Goal: Information Seeking & Learning: Learn about a topic

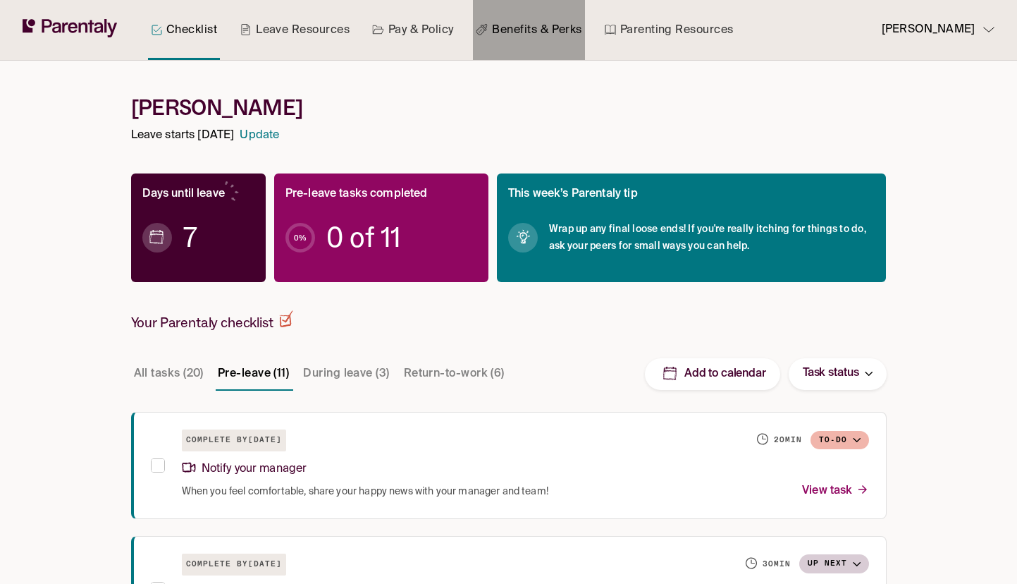
click at [563, 30] on link "Benefits & Perks" at bounding box center [528, 30] width 111 height 60
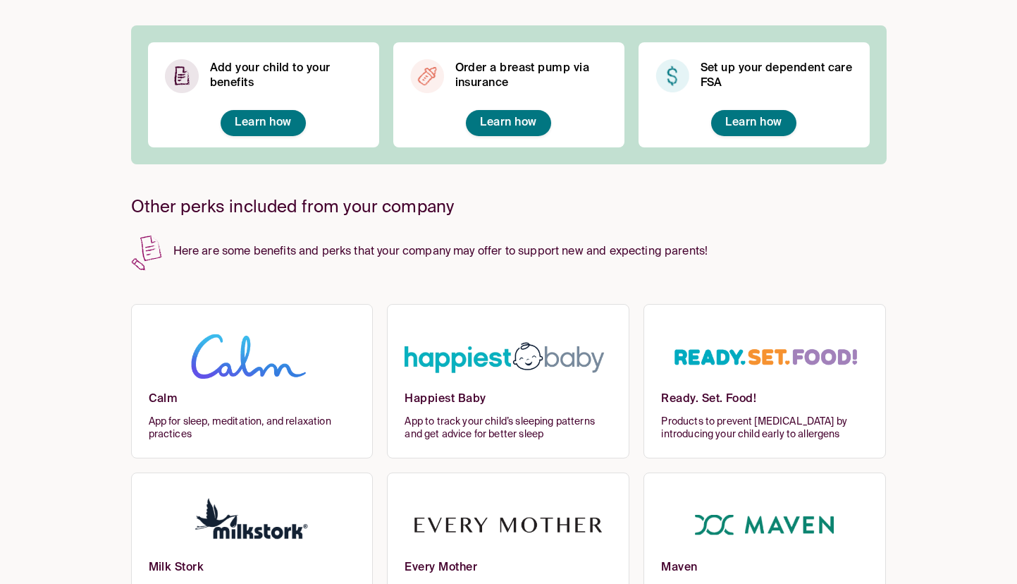
scroll to position [382, 0]
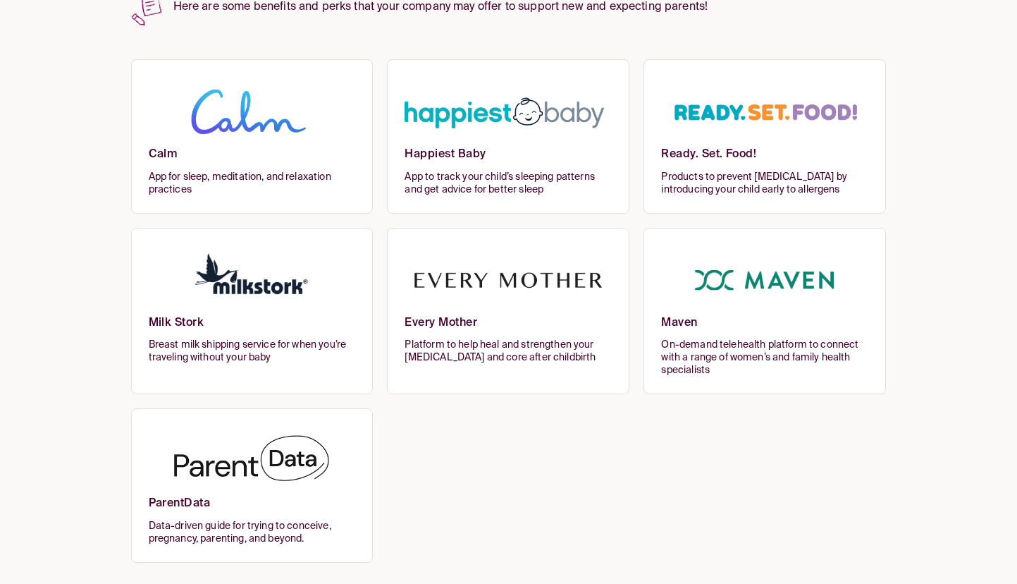
click at [215, 452] on img at bounding box center [252, 461] width 207 height 69
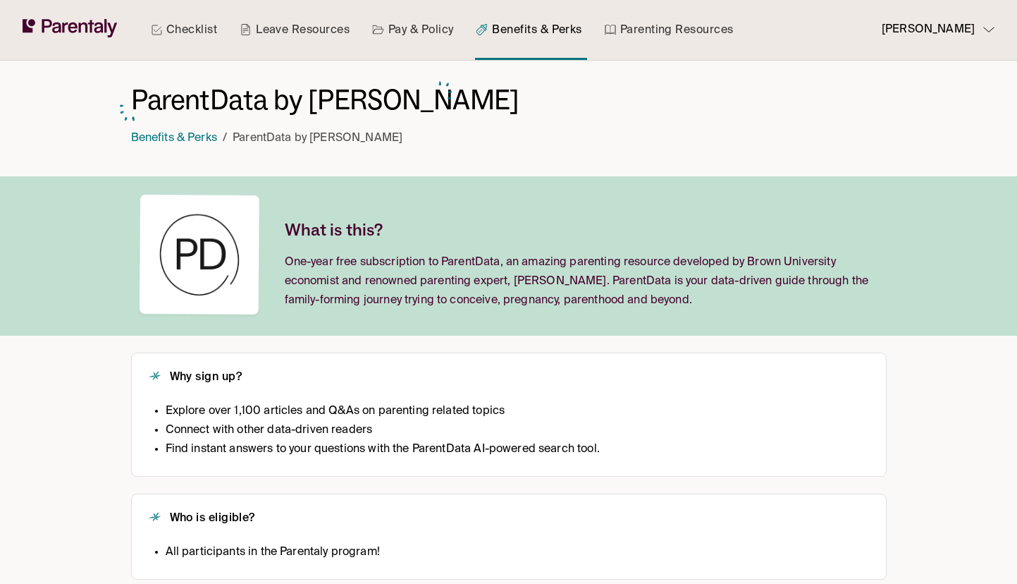
scroll to position [140, 0]
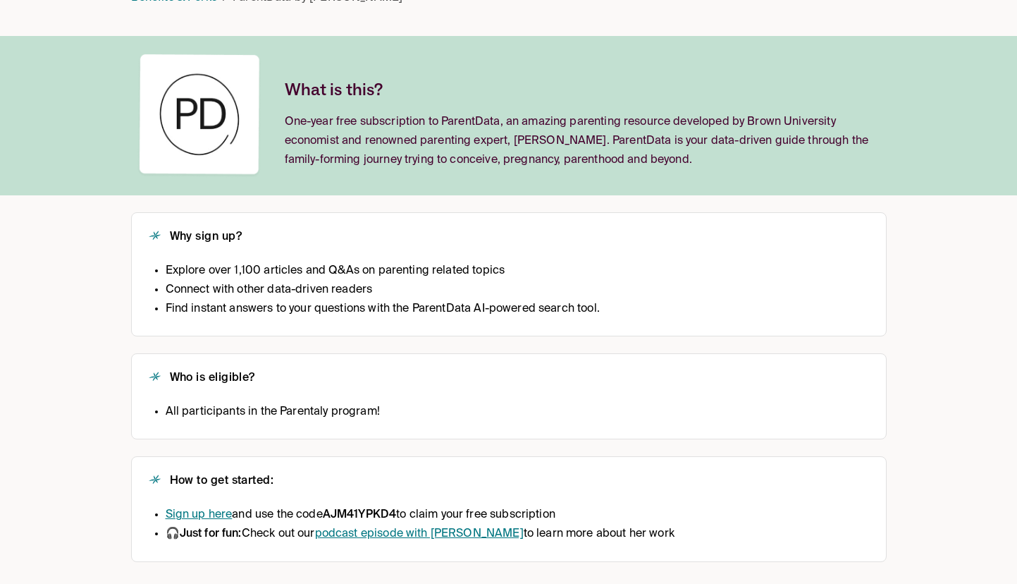
click at [567, 511] on li "Sign up here and use the code AJM41YPKD4 to claim your free subscription" at bounding box center [420, 515] width 509 height 19
click at [399, 539] on link "podcast episode with Emily Oster" at bounding box center [419, 533] width 209 height 11
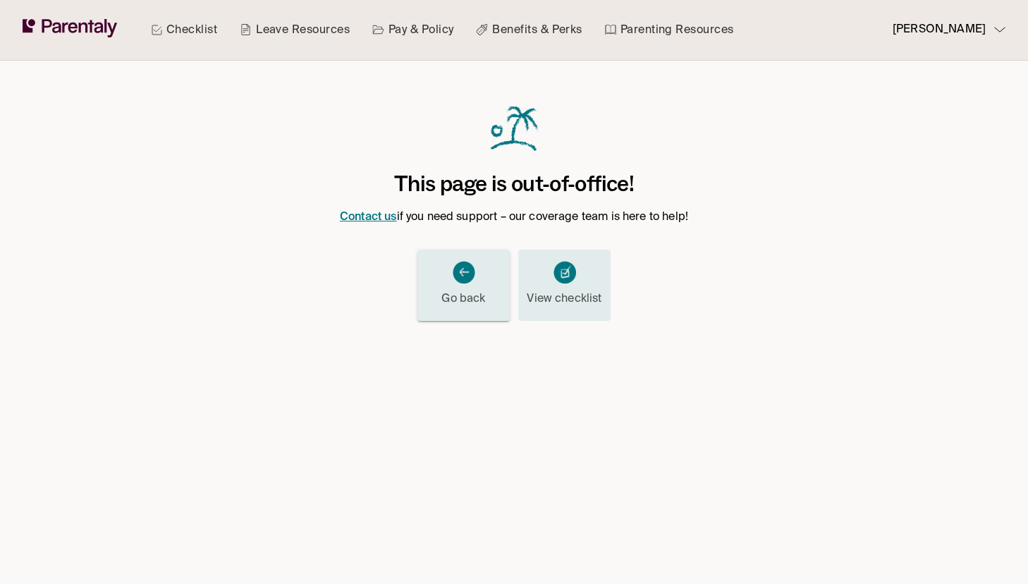
click at [465, 279] on img at bounding box center [464, 272] width 23 height 23
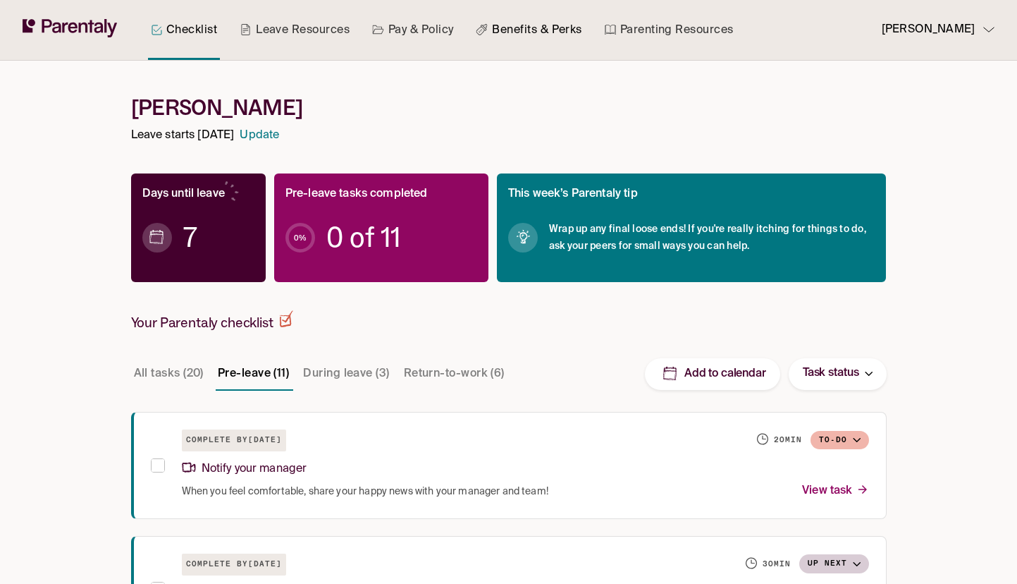
click at [519, 42] on link "Benefits & Perks" at bounding box center [528, 30] width 111 height 60
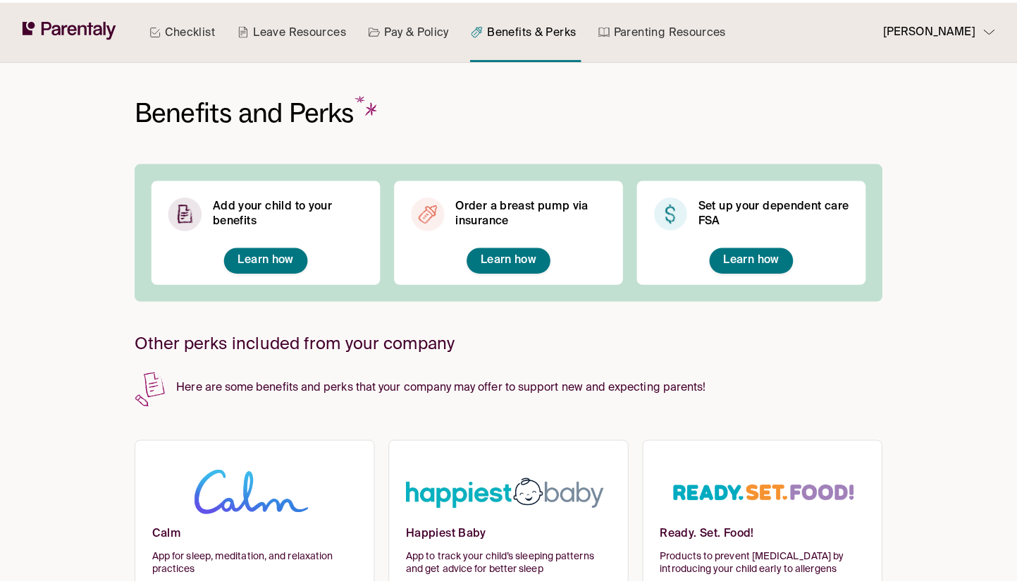
scroll to position [382, 0]
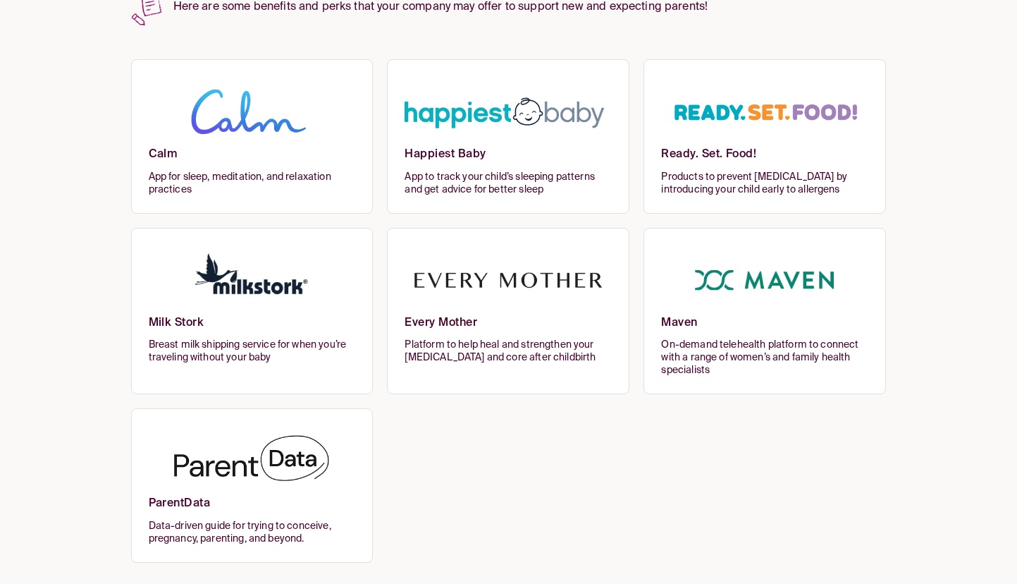
click at [293, 493] on img at bounding box center [252, 461] width 207 height 69
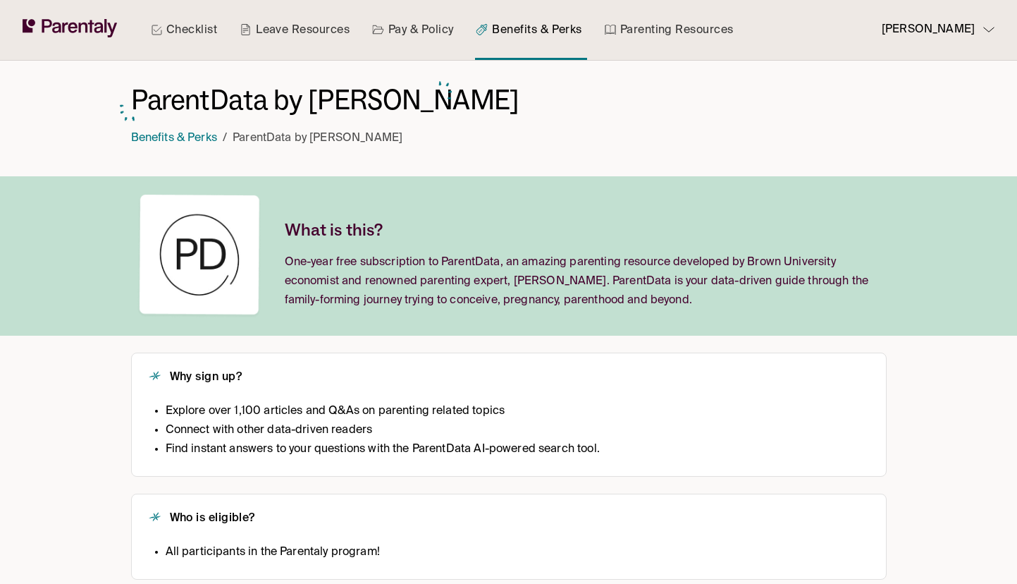
scroll to position [140, 0]
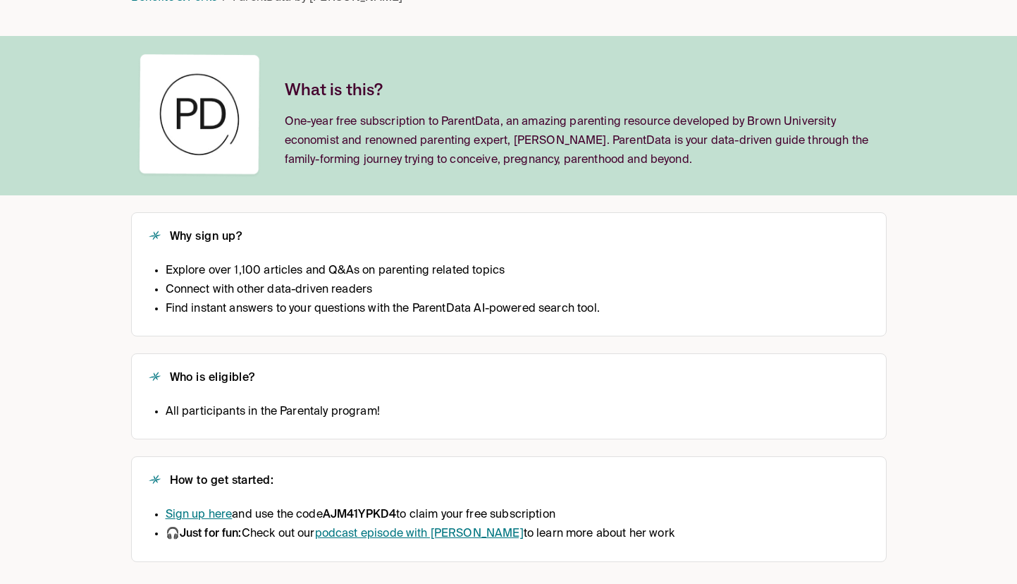
click at [448, 530] on link "podcast episode with Emily Oster" at bounding box center [419, 533] width 209 height 11
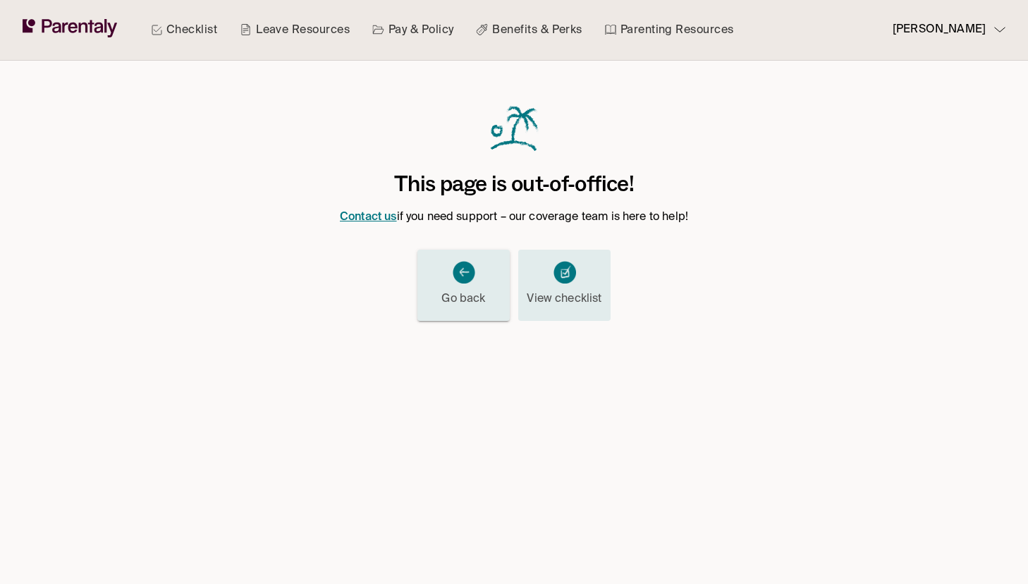
click at [481, 290] on p "Go back" at bounding box center [463, 299] width 44 height 19
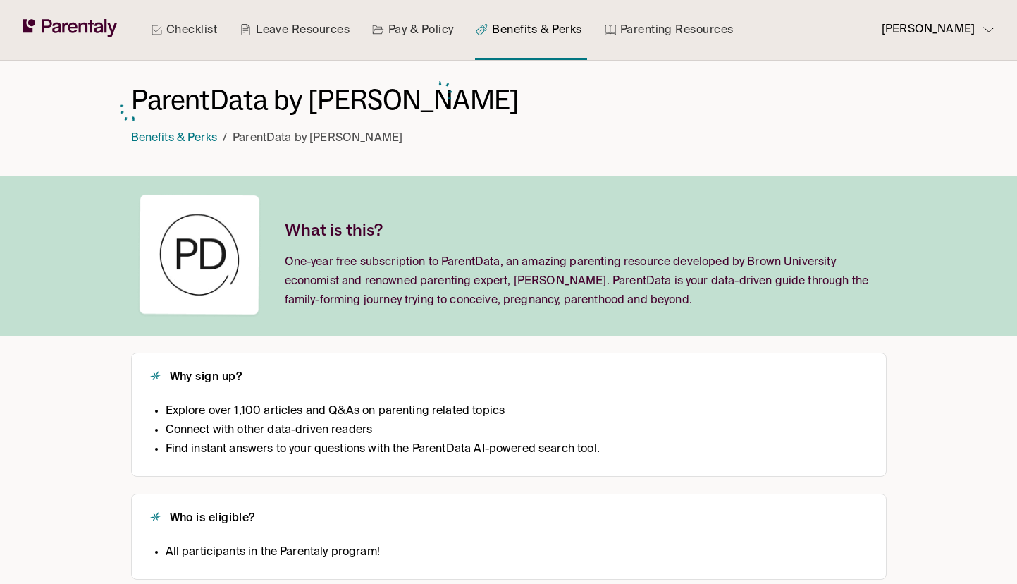
click at [185, 134] on link "Benefits & Perks" at bounding box center [174, 138] width 86 height 11
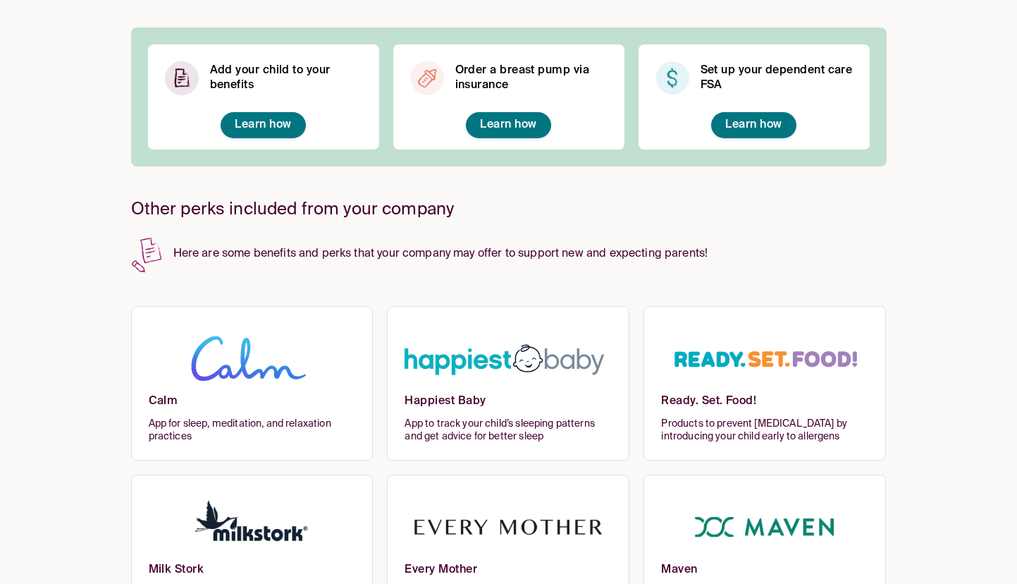
scroll to position [382, 0]
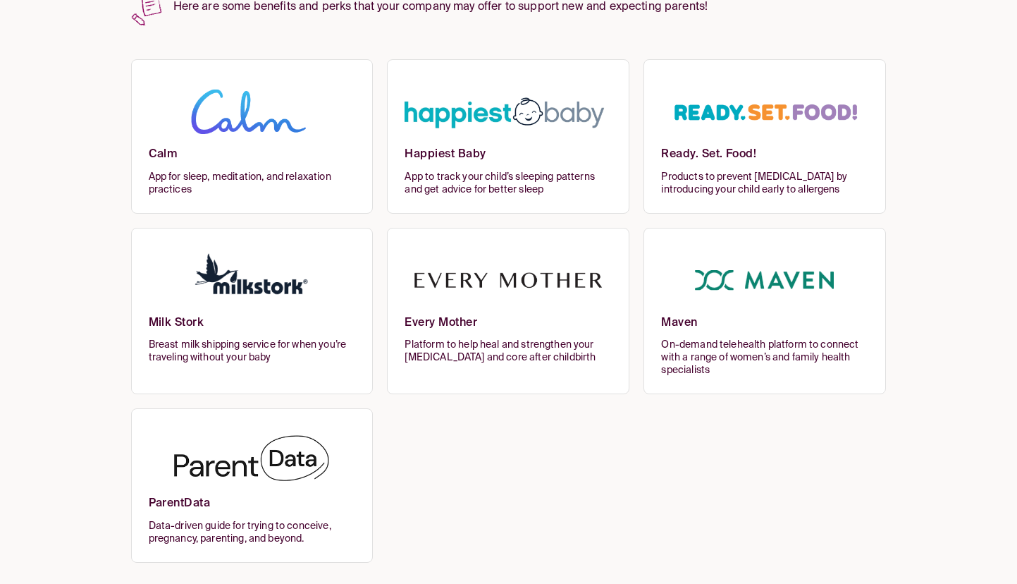
click at [287, 501] on h6 "ParentData" at bounding box center [252, 507] width 207 height 23
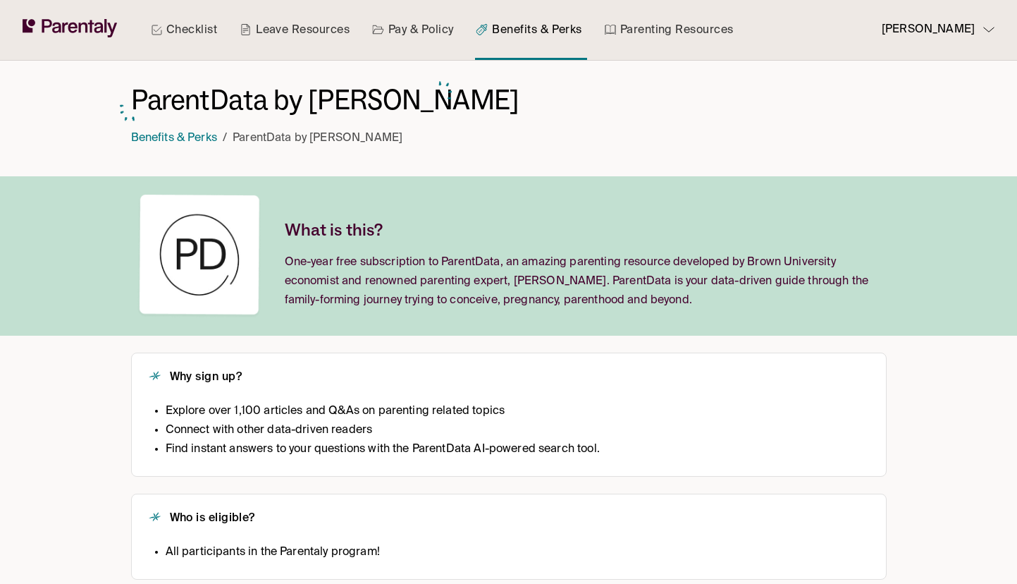
scroll to position [140, 0]
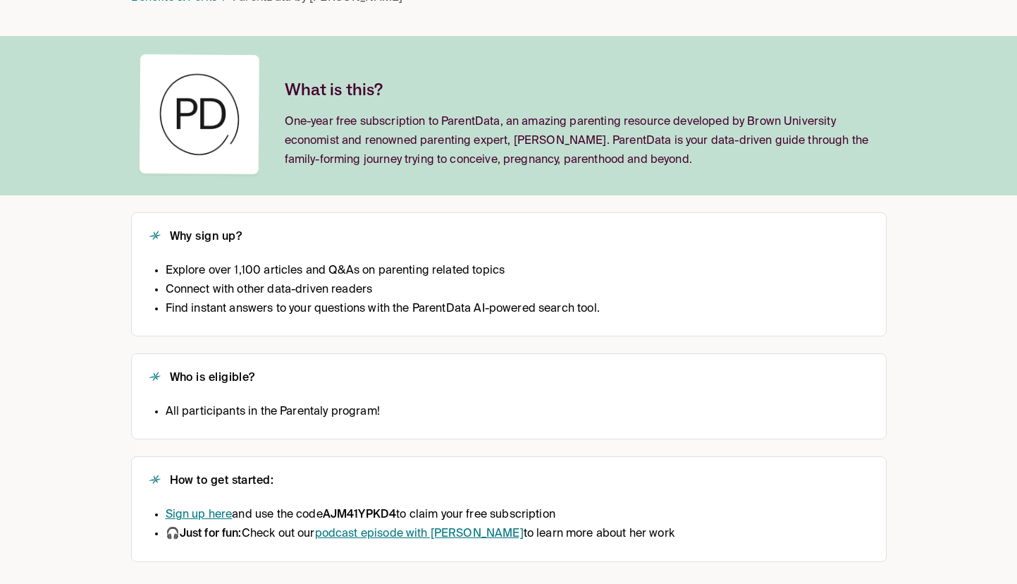
click at [365, 535] on link "podcast episode with Emily Oster" at bounding box center [419, 533] width 209 height 11
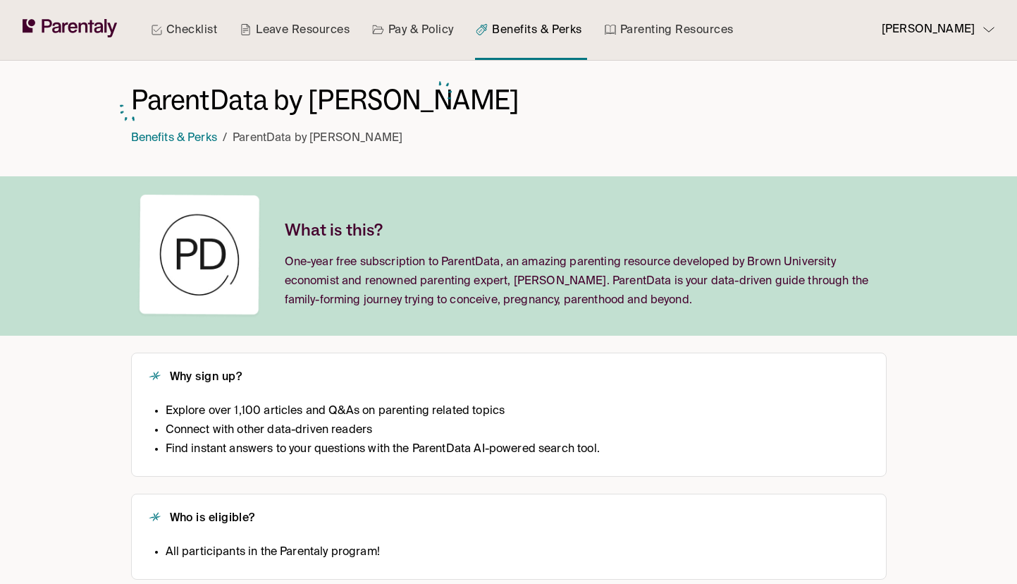
click at [198, 126] on nav "Benefits & Perks / ParentData by Emily Oster" at bounding box center [325, 133] width 389 height 30
click at [193, 151] on div "ParentData by Emily Oster Benefits & Perks / ParentData by Emily Oster" at bounding box center [325, 118] width 389 height 71
click at [194, 142] on link "Benefits & Perks" at bounding box center [174, 138] width 86 height 11
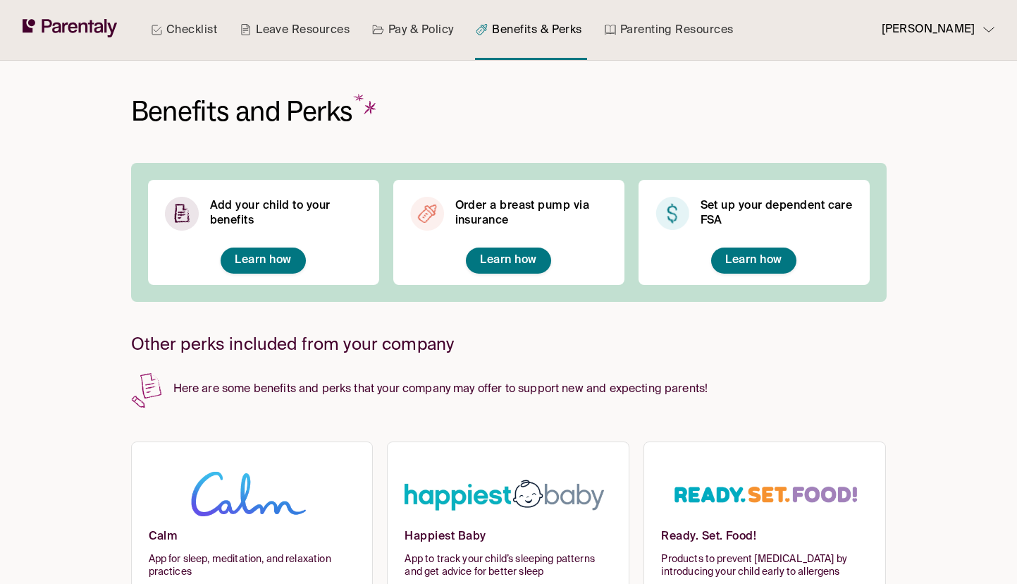
click at [183, 32] on link "Checklist" at bounding box center [184, 30] width 72 height 60
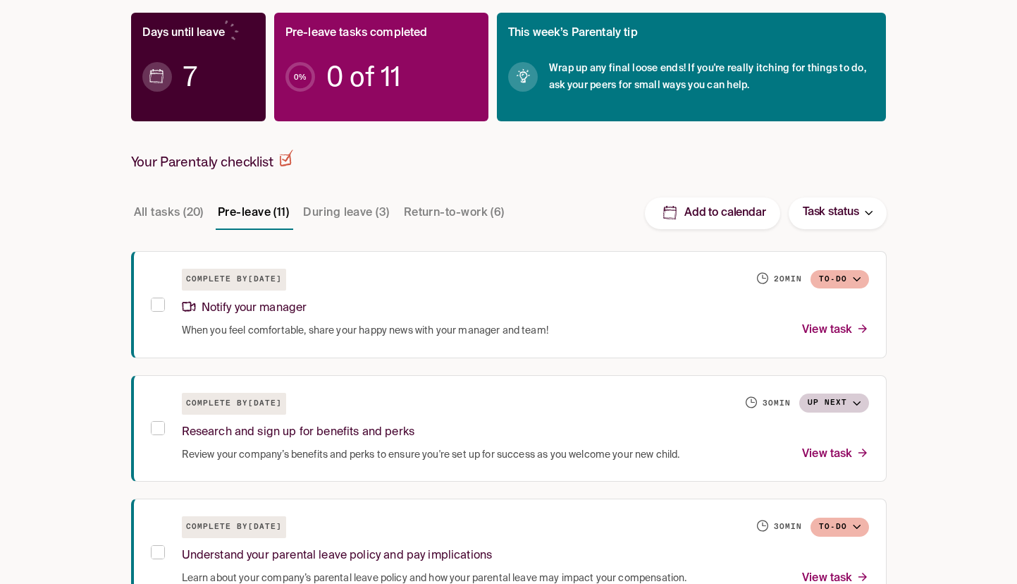
scroll to position [14, 0]
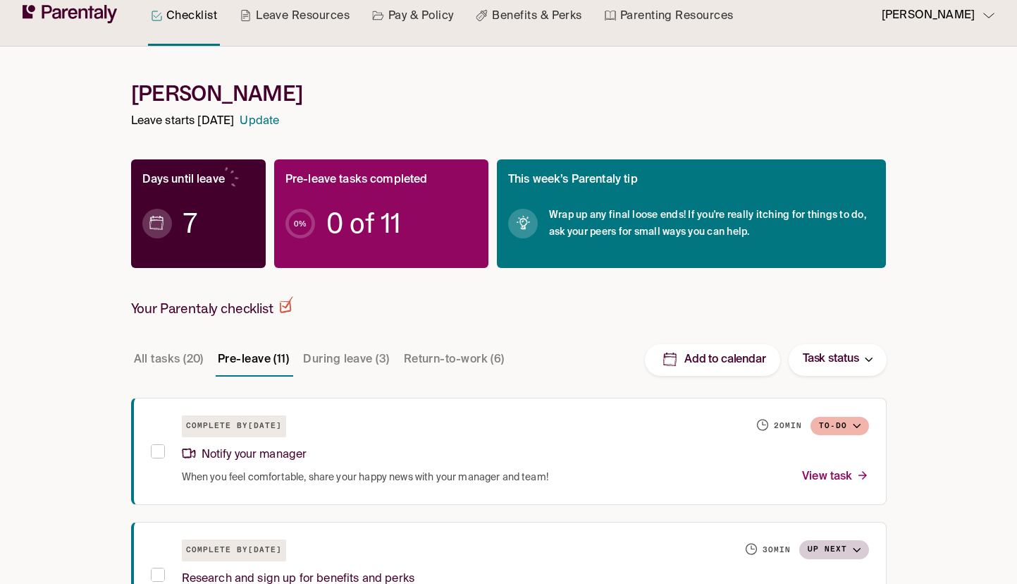
click at [824, 360] on p "Task status" at bounding box center [831, 359] width 56 height 19
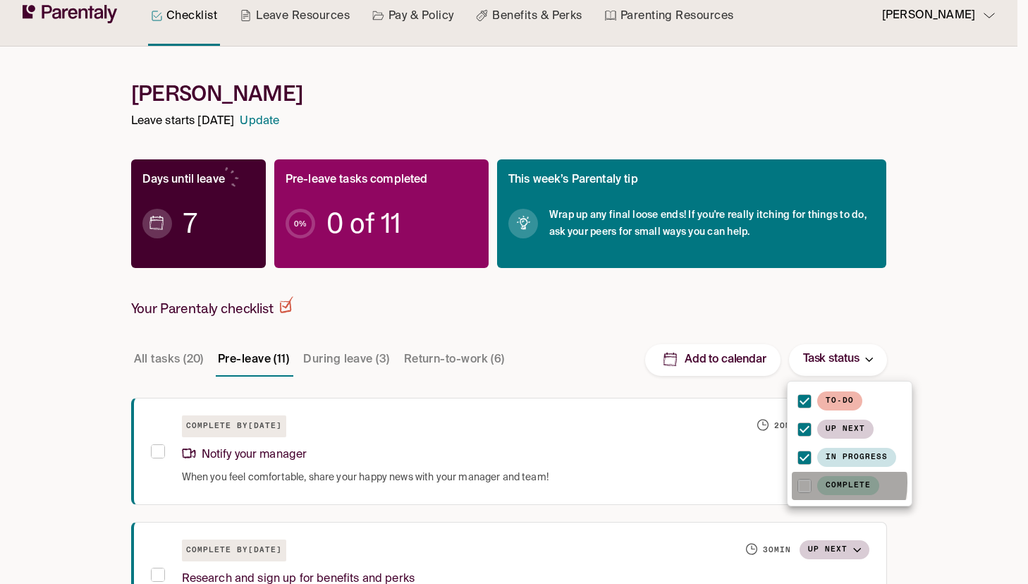
click at [815, 483] on li "Complete" at bounding box center [850, 486] width 116 height 28
click at [607, 367] on div at bounding box center [514, 292] width 1028 height 584
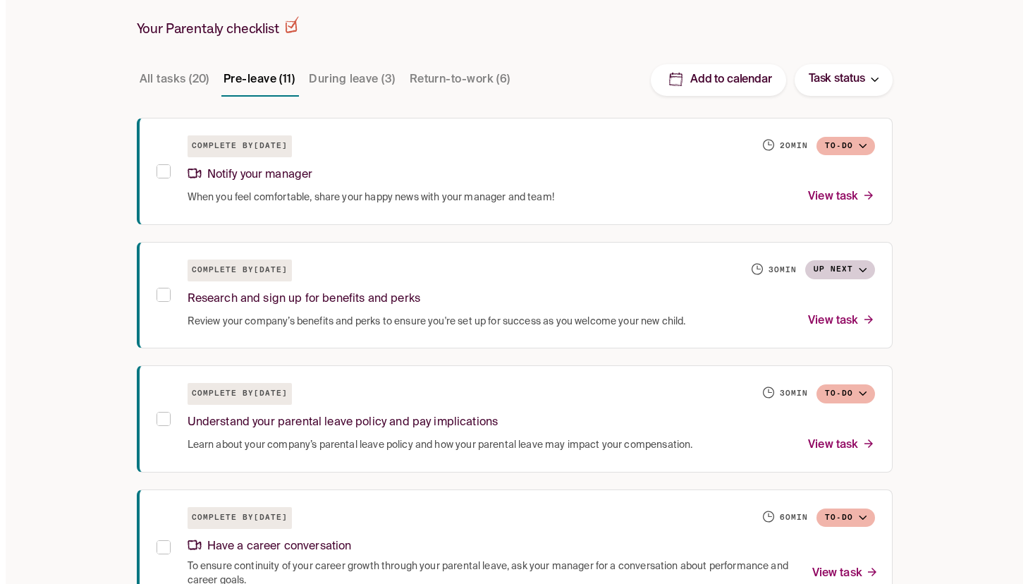
scroll to position [426, 0]
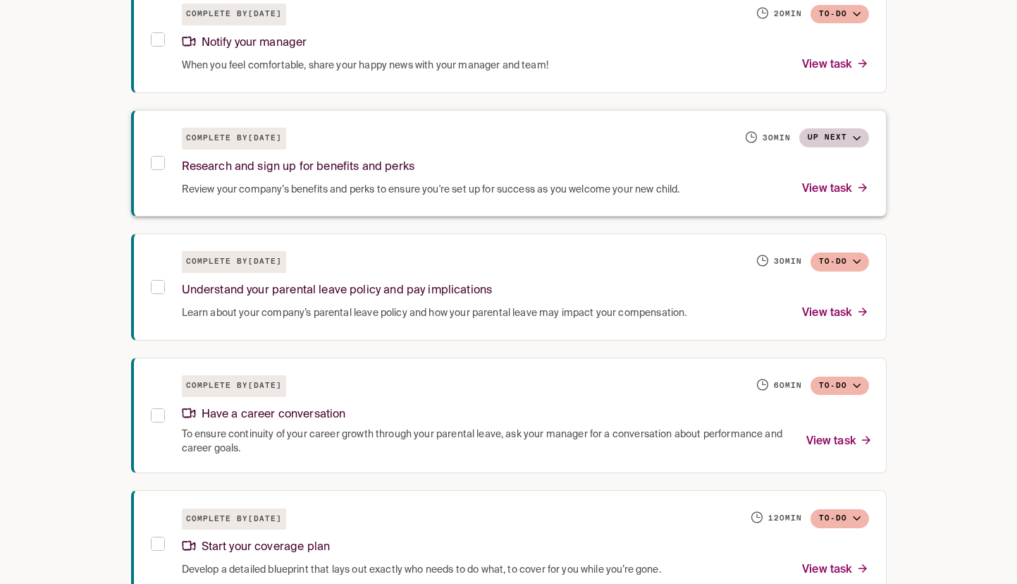
click at [581, 167] on div "Research and sign up for benefits and perks" at bounding box center [525, 164] width 687 height 30
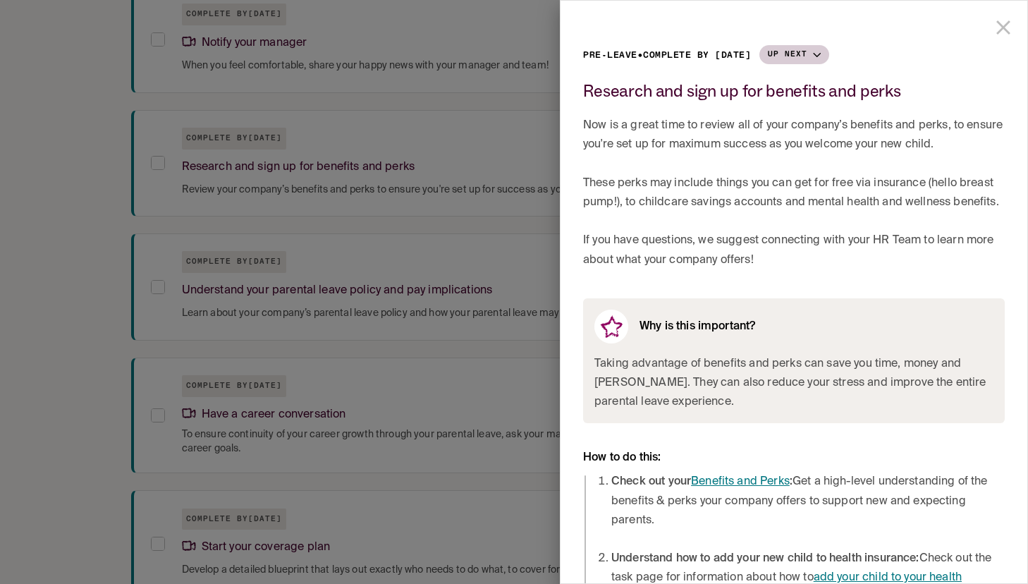
click at [698, 89] on h2 "Research and sign up for benefits and perks" at bounding box center [742, 91] width 318 height 18
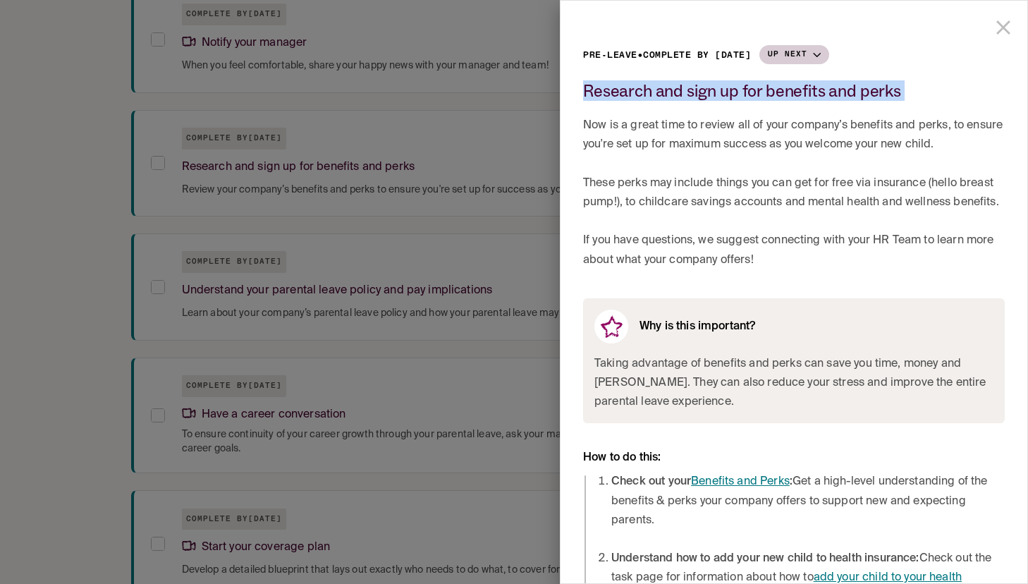
click at [698, 89] on h2 "Research and sign up for benefits and perks" at bounding box center [742, 91] width 318 height 18
copy h2 "Research and sign up for benefits and perks"
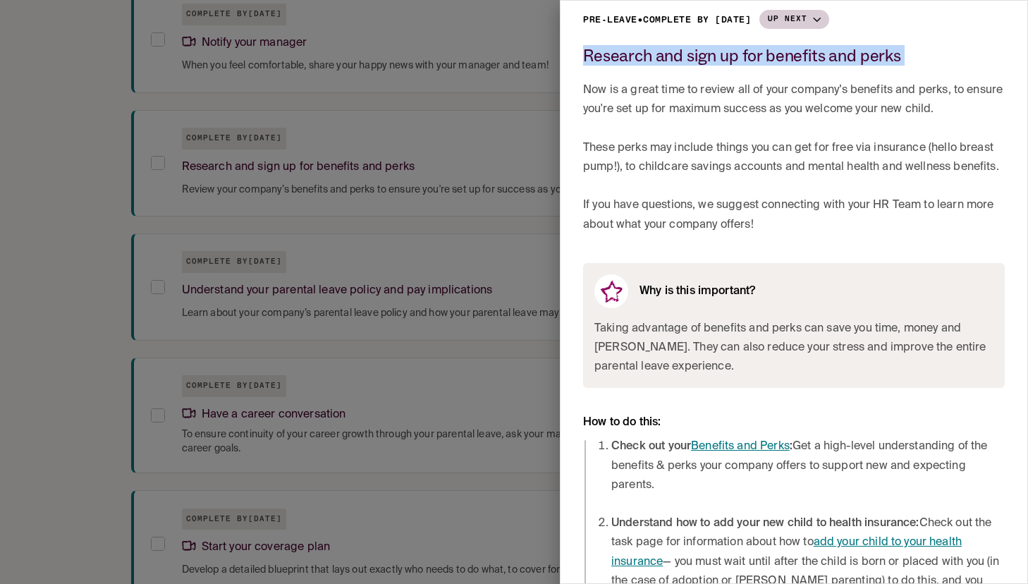
scroll to position [56, 0]
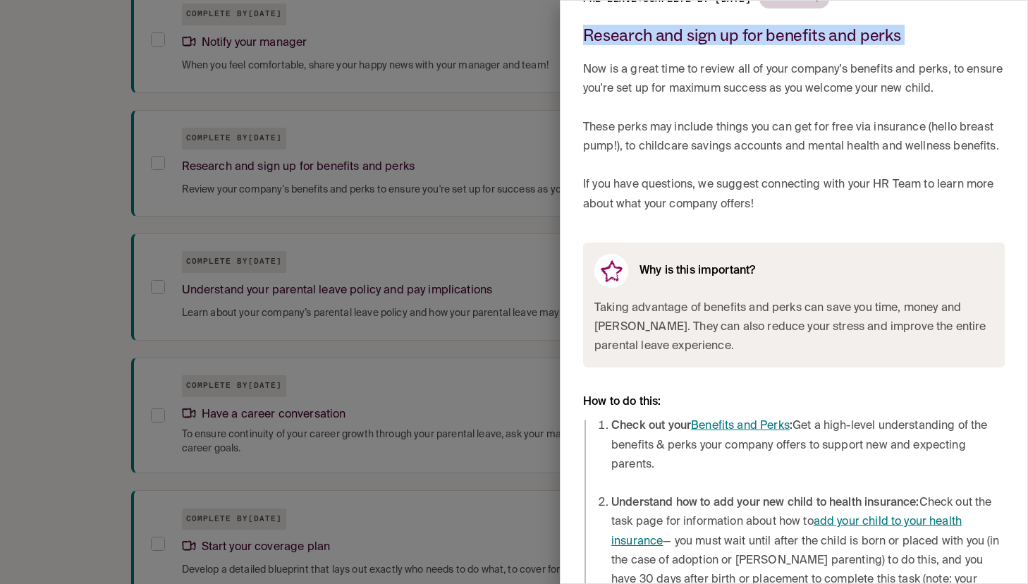
click at [721, 432] on link "Benefits and Perks" at bounding box center [740, 425] width 99 height 11
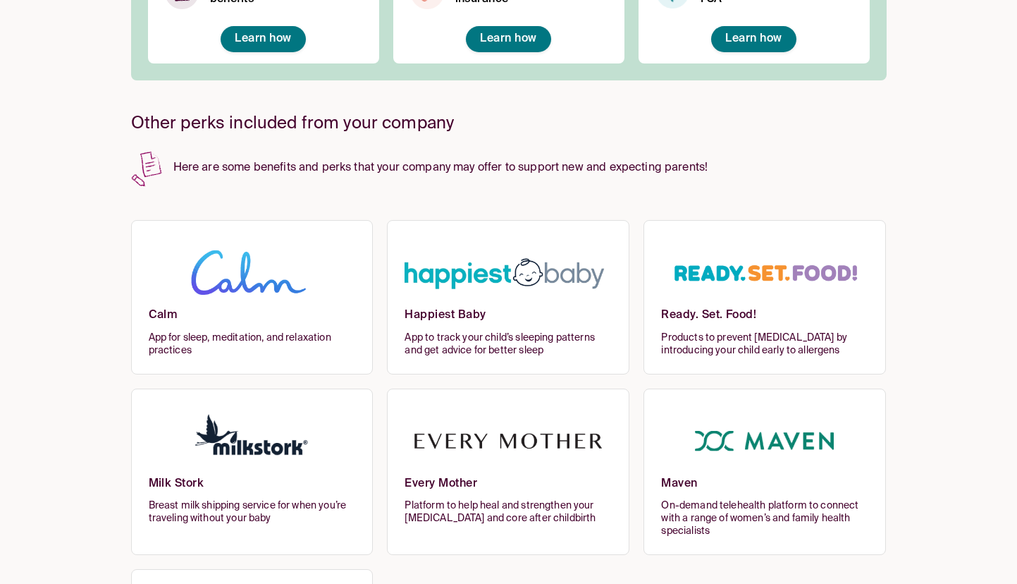
scroll to position [382, 0]
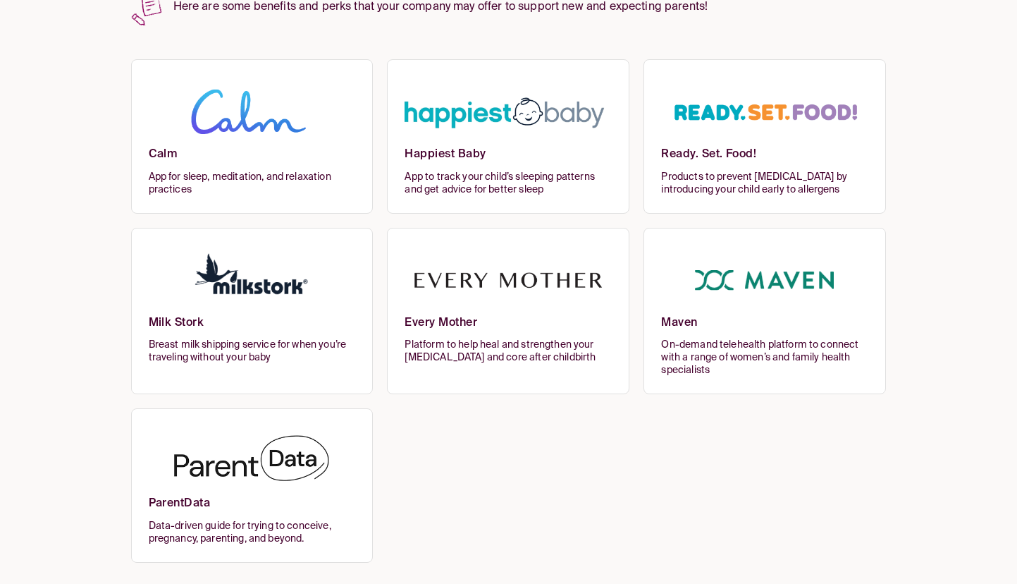
click at [197, 520] on span "Data-driven guide for trying to conceive, pregnancy, parenting, and beyond." at bounding box center [252, 532] width 207 height 25
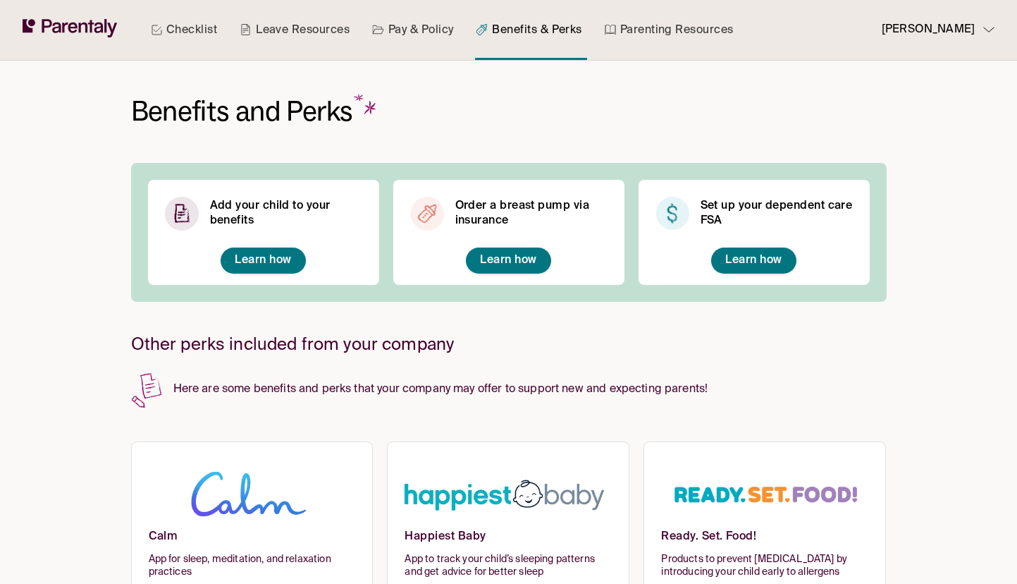
scroll to position [382, 0]
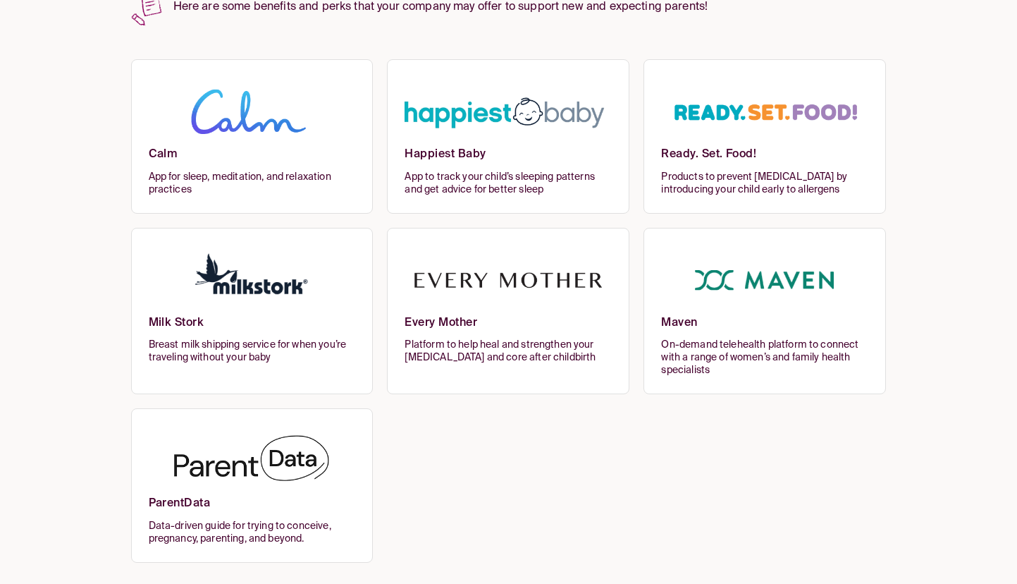
click at [293, 452] on img at bounding box center [252, 461] width 207 height 69
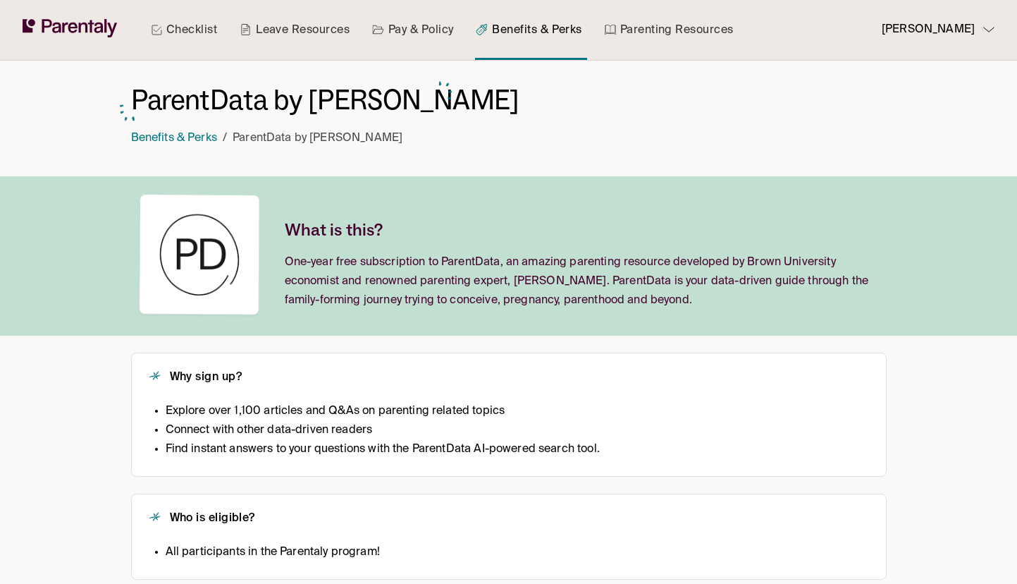
click at [414, 278] on p "One-year free subscription to ParentData, an amazing parenting resource develop…" at bounding box center [583, 282] width 597 height 58
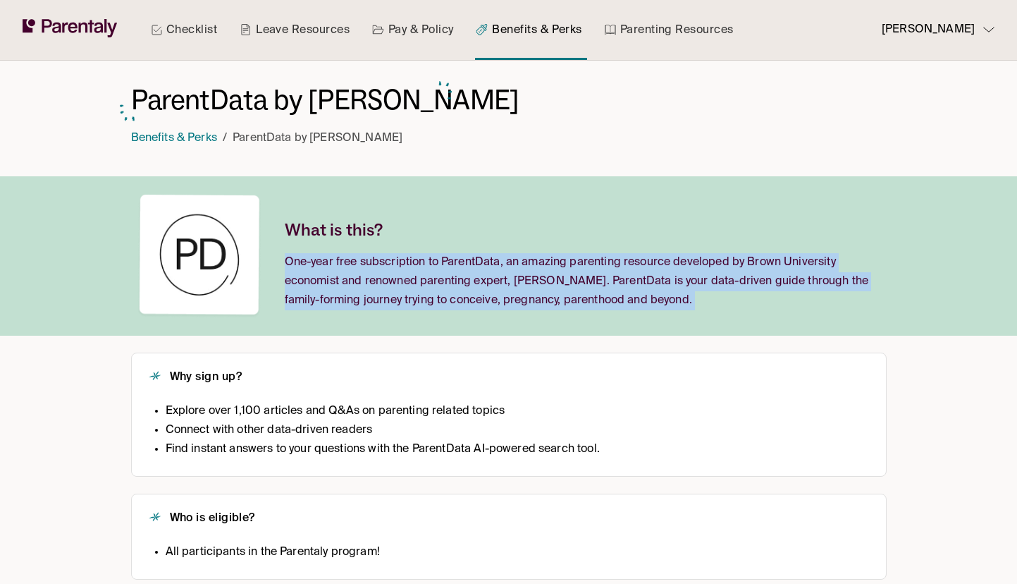
click at [414, 278] on p "One-year free subscription to ParentData, an amazing parenting resource develop…" at bounding box center [583, 282] width 597 height 58
copy p "One-year free subscription to ParentData, an amazing parenting resource develop…"
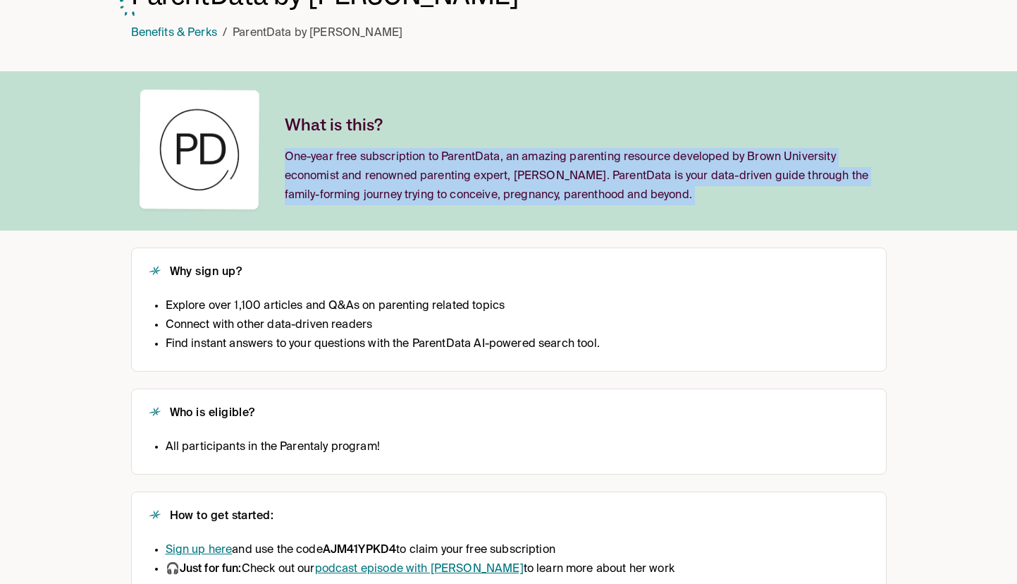
scroll to position [114, 0]
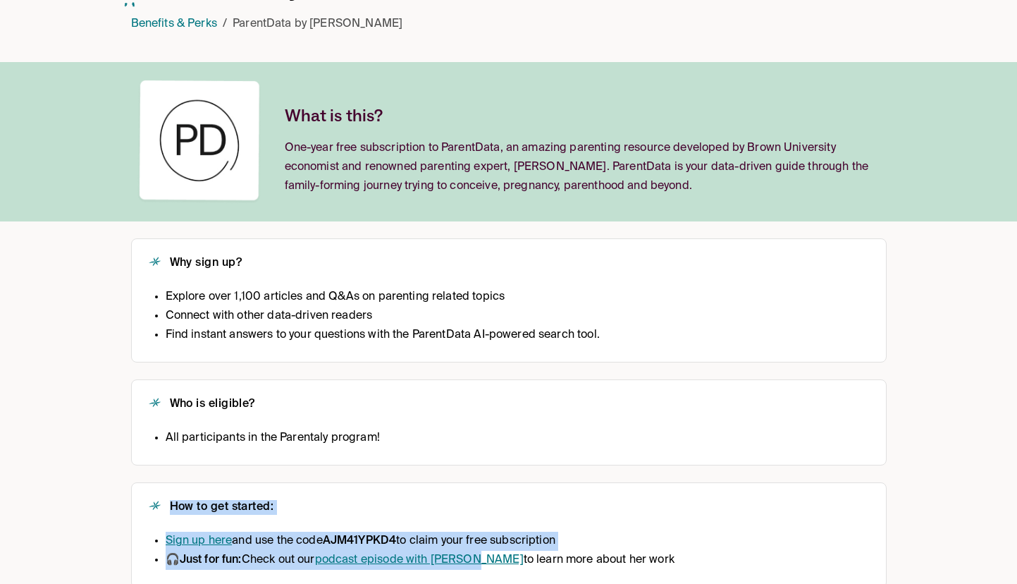
drag, startPoint x: 479, startPoint y: 578, endPoint x: 72, endPoint y: 453, distance: 425.8
click at [72, 453] on div "Checklist Leave Resources Pay & Policy Benefits & Perks Parenting Resources Sar…" at bounding box center [508, 248] width 1017 height 725
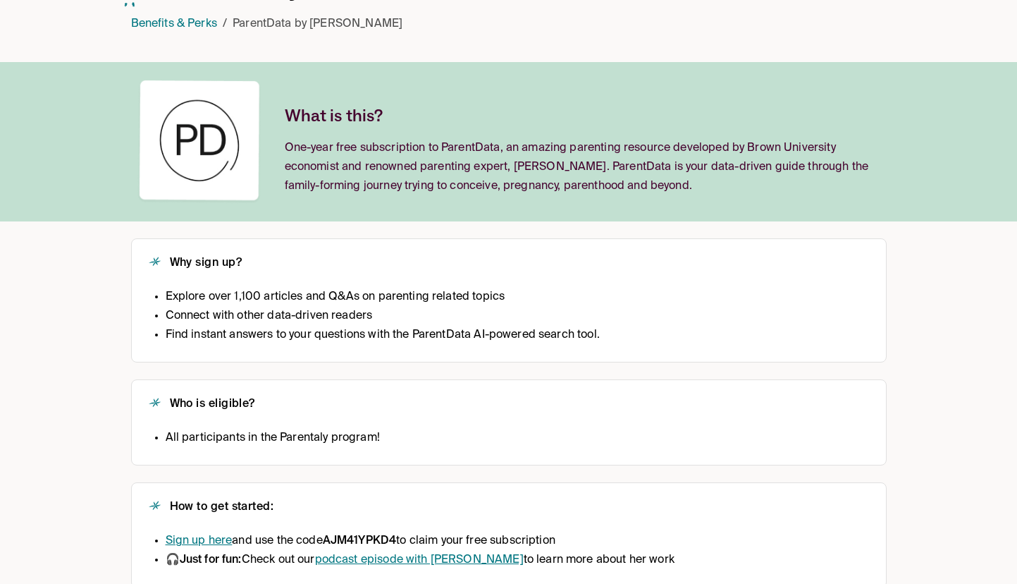
click at [273, 342] on li "Find instant answers to your questions with the ParentData AI-powered search to…" at bounding box center [383, 335] width 434 height 19
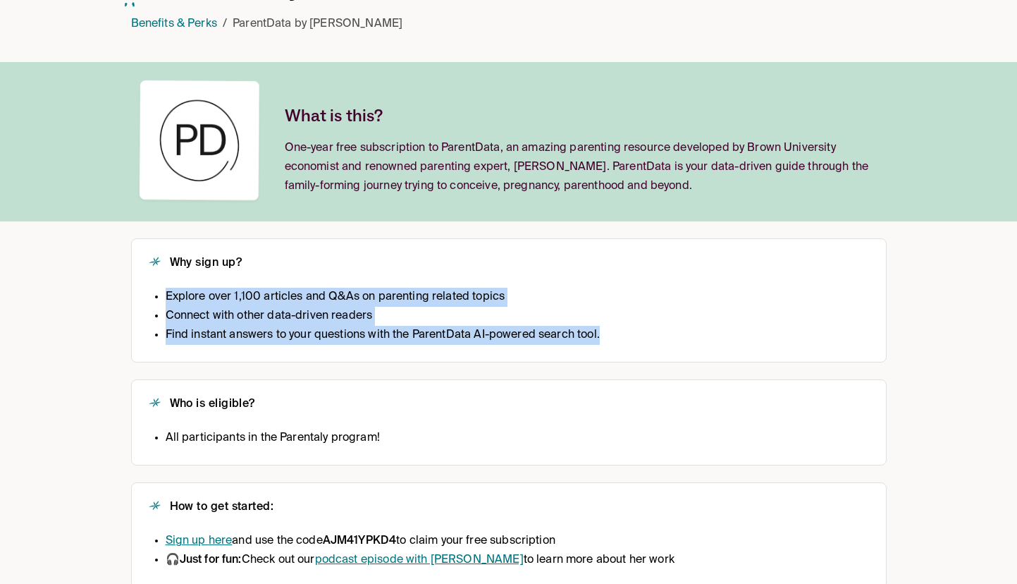
drag, startPoint x: 605, startPoint y: 333, endPoint x: 163, endPoint y: 299, distance: 443.4
click at [163, 299] on div "Explore over 1,100 articles and Q&As on parenting related topics Connect with o…" at bounding box center [509, 317] width 721 height 58
copy ul "Explore over 1,100 articles and Q&As on parenting related topics Connect with o…"
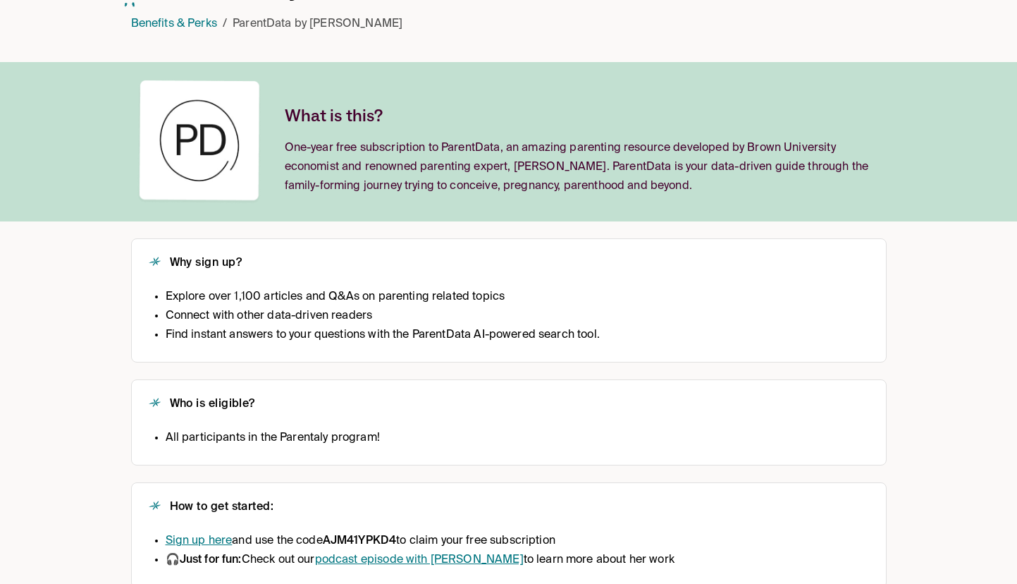
click at [318, 444] on li "All participants in the Parentaly program!" at bounding box center [273, 438] width 214 height 19
copy li "All participants in the Parentaly program!"
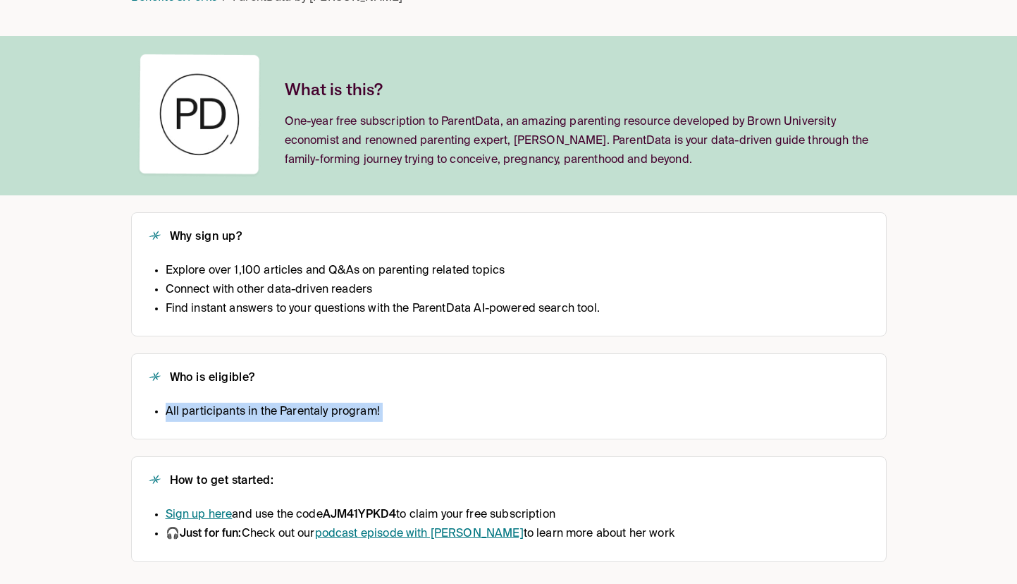
drag, startPoint x: 663, startPoint y: 535, endPoint x: 173, endPoint y: 484, distance: 492.7
click at [173, 484] on div "How to get started: Sign up here and use the code AJM41YPKD4 to claim your free…" at bounding box center [509, 509] width 721 height 70
copy div "How to get started: Sign up here and use the code AJM41YPKD4 to claim your free…"
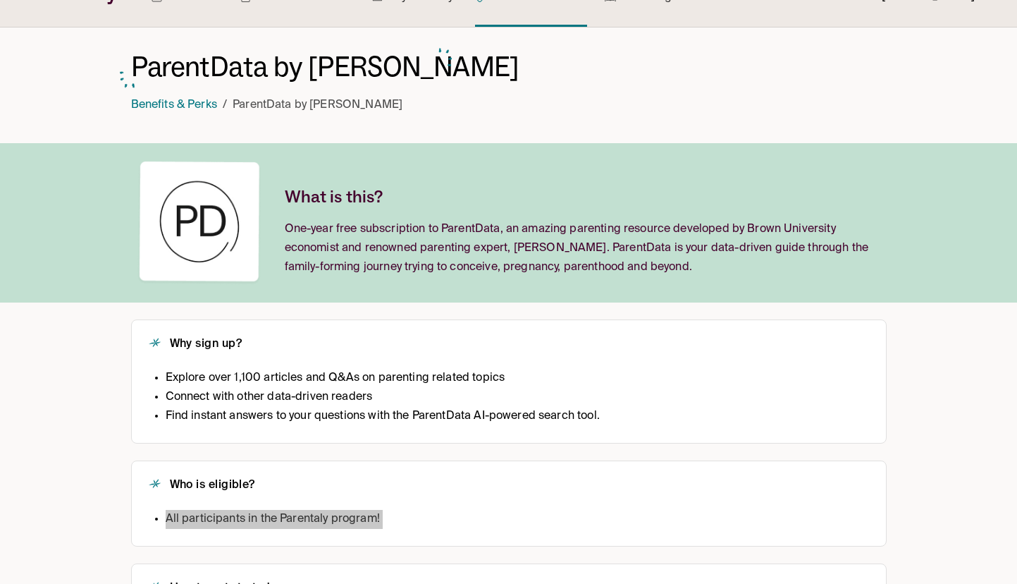
scroll to position [0, 0]
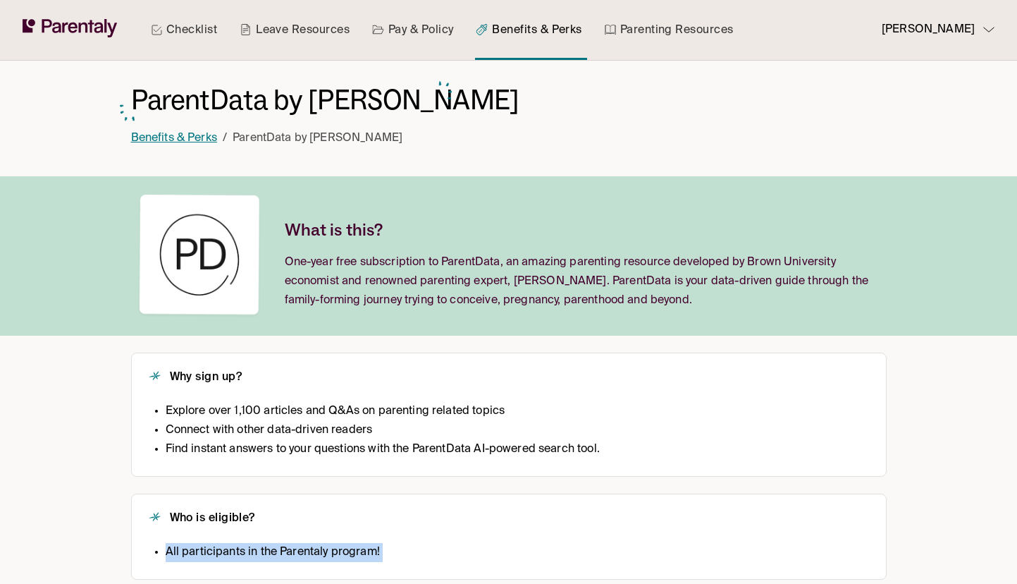
click at [171, 141] on link "Benefits & Perks" at bounding box center [174, 138] width 86 height 11
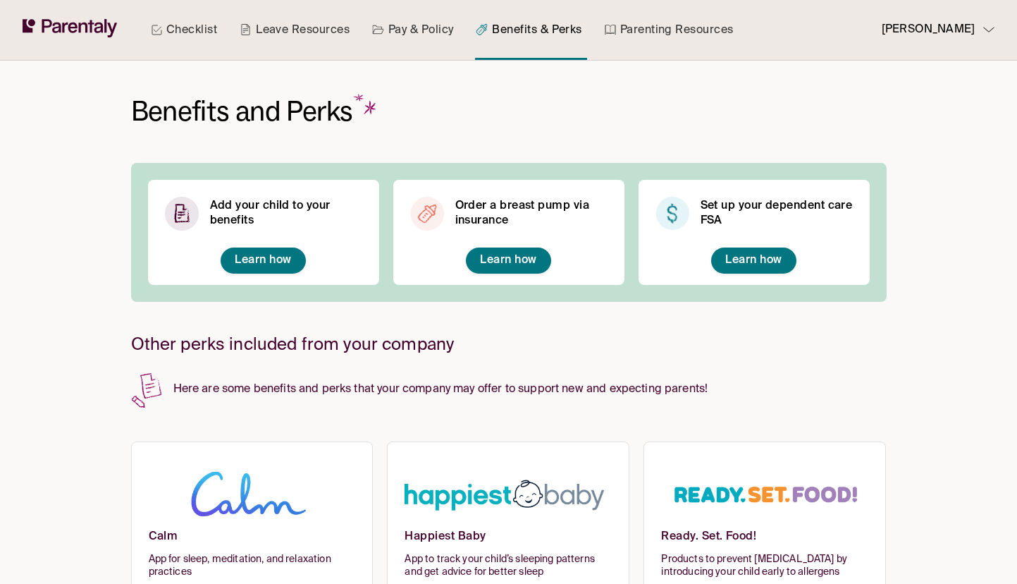
scroll to position [382, 0]
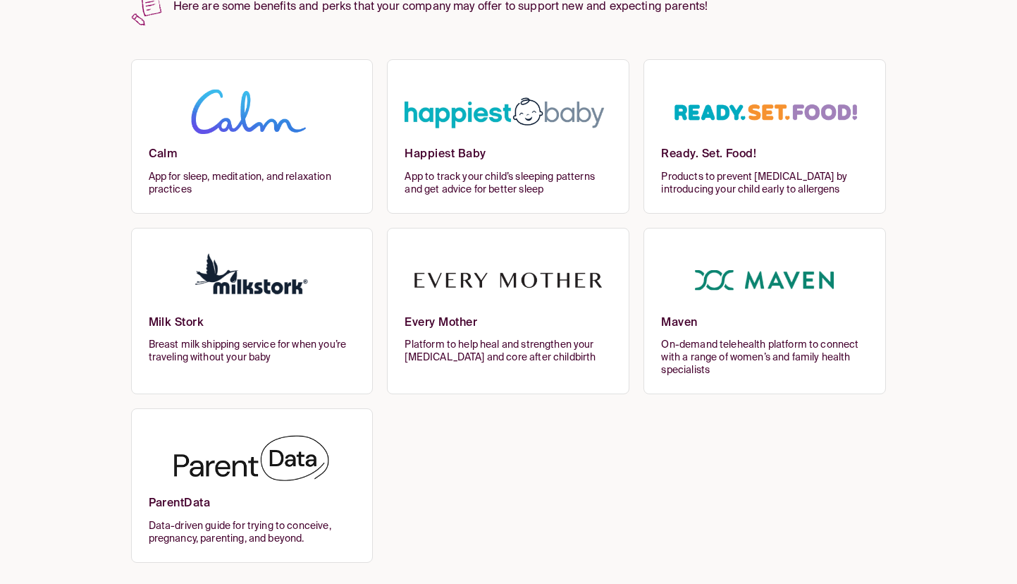
click at [268, 473] on img at bounding box center [252, 461] width 207 height 69
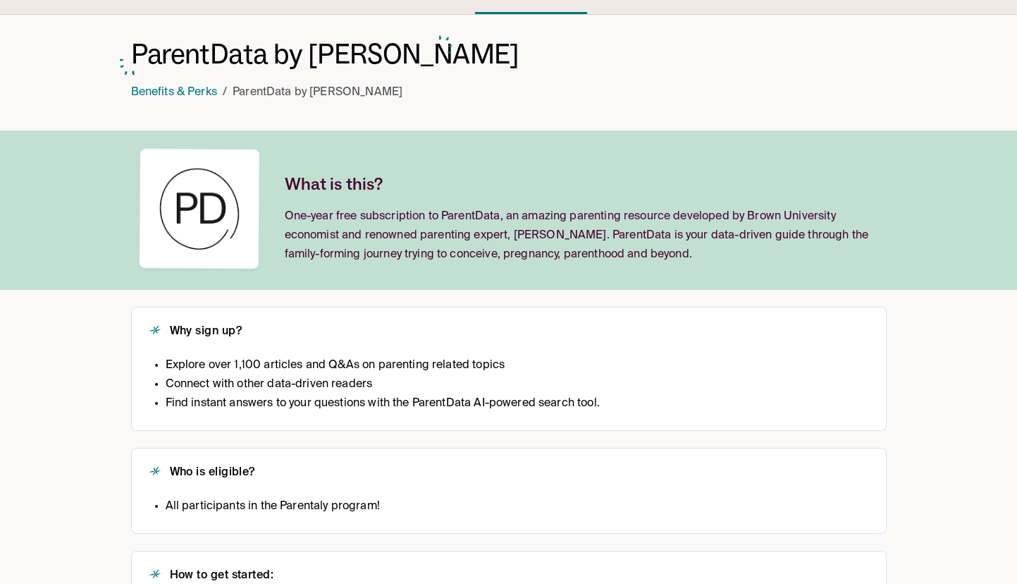
scroll to position [31, 0]
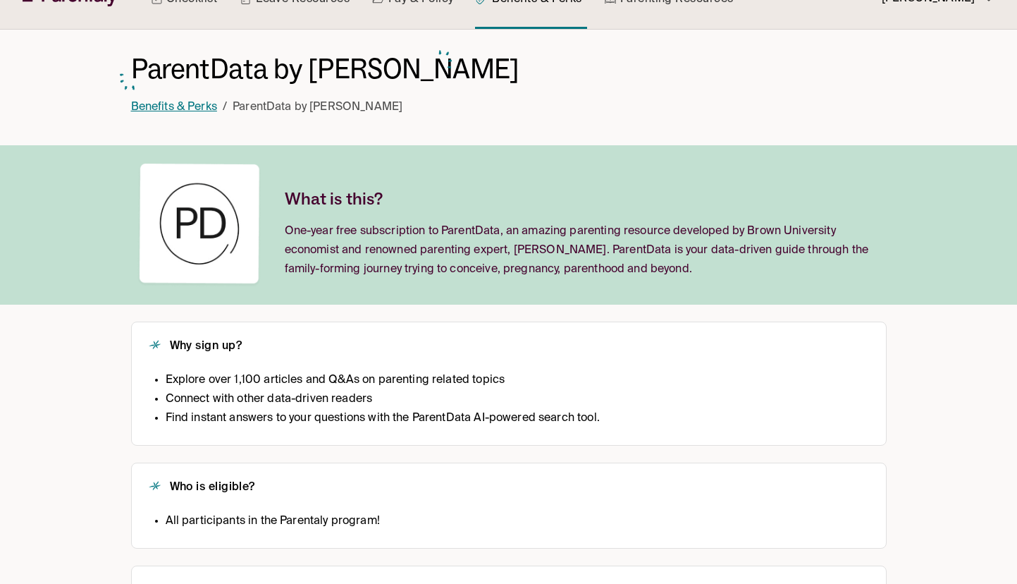
click at [157, 113] on link "Benefits & Perks" at bounding box center [174, 107] width 86 height 11
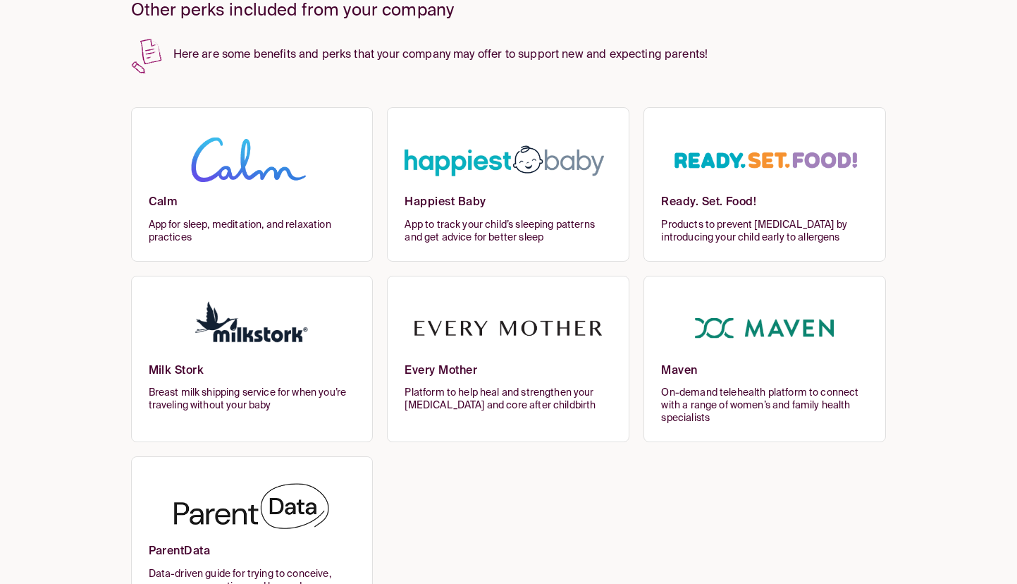
scroll to position [382, 0]
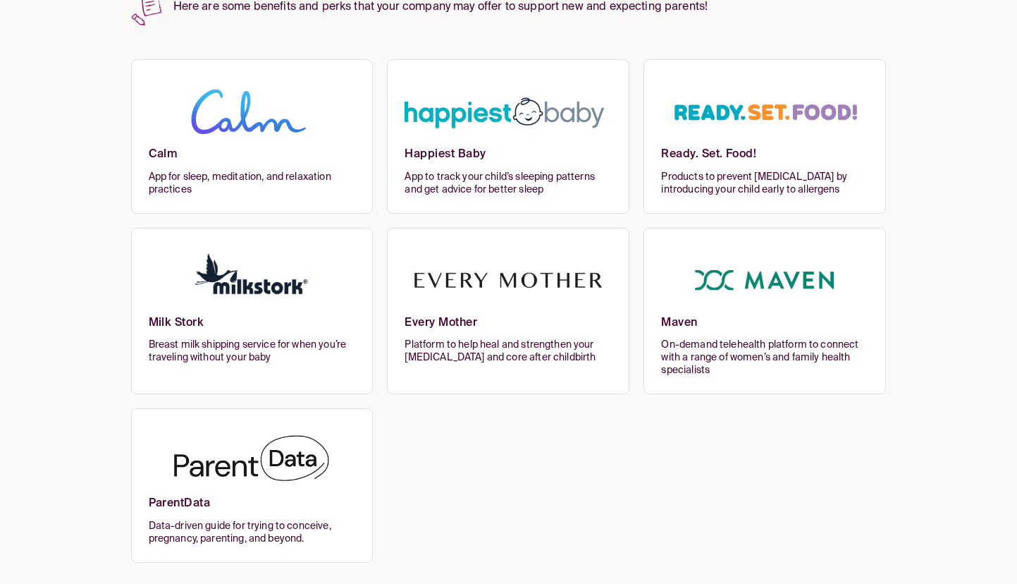
click at [274, 434] on img at bounding box center [252, 461] width 207 height 69
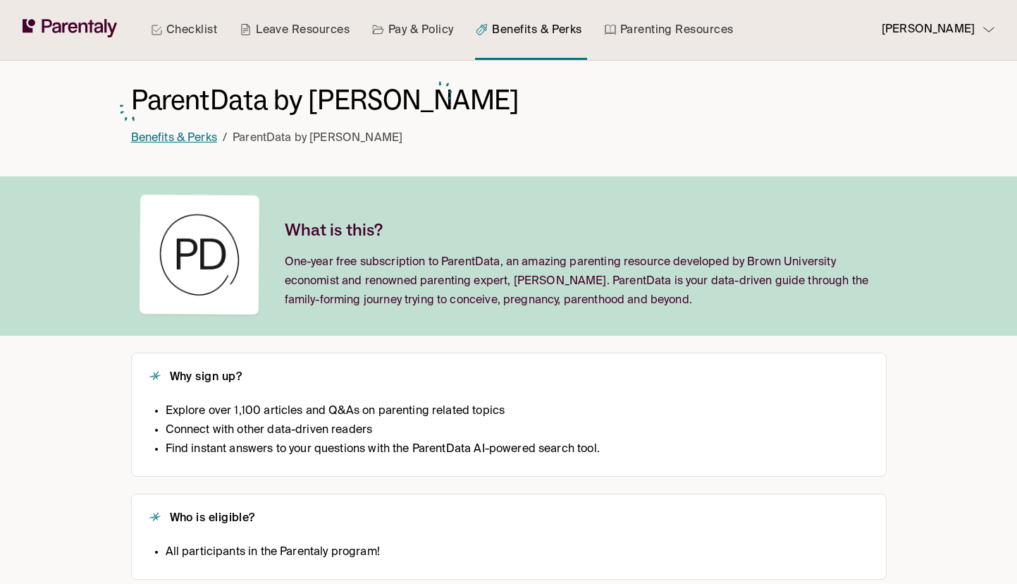
click at [207, 139] on link "Benefits & Perks" at bounding box center [174, 138] width 86 height 11
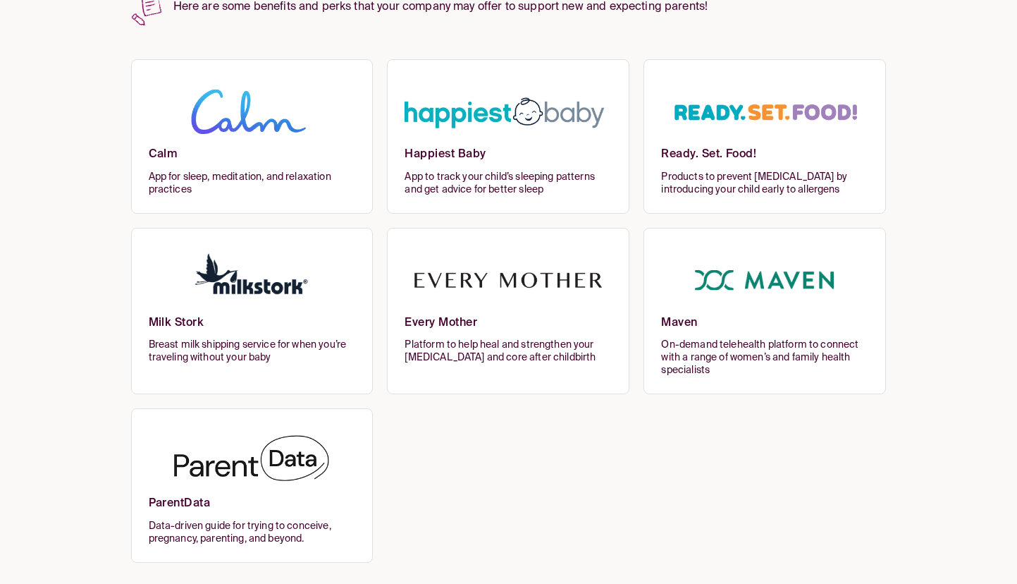
scroll to position [279, 0]
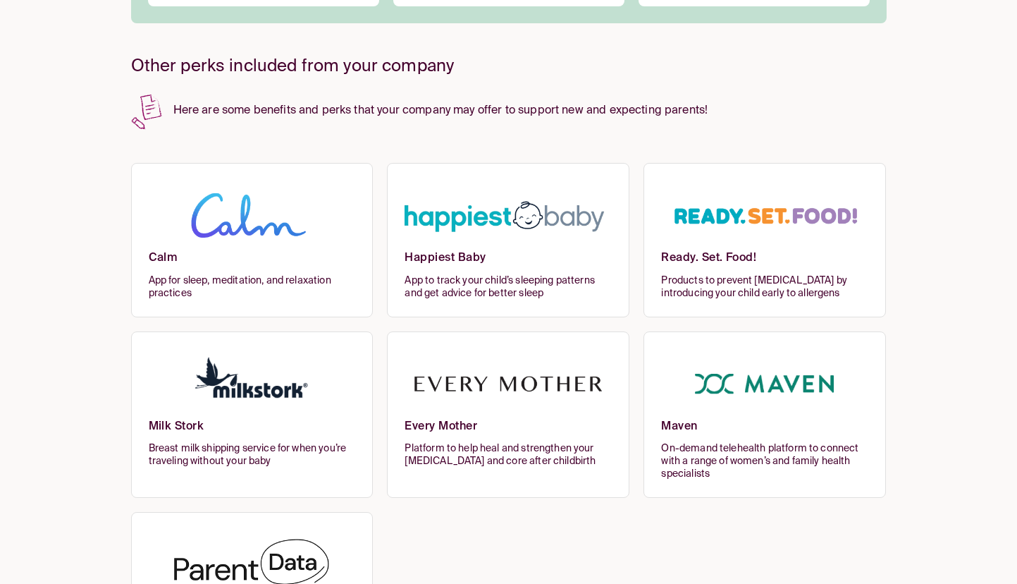
click at [324, 105] on p "Here are some benefits and perks that your company may offer to support new and…" at bounding box center [509, 106] width 756 height 27
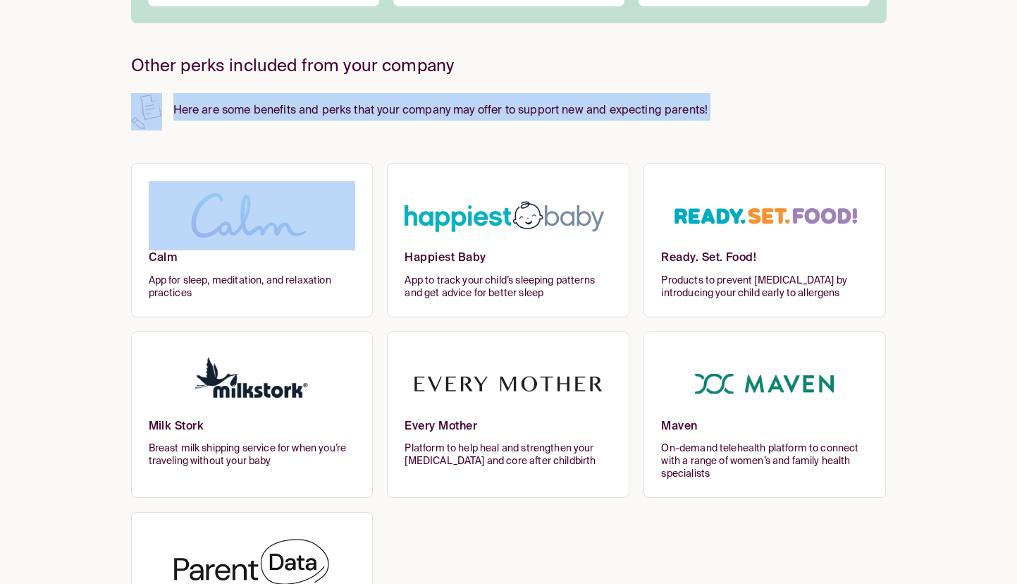
click at [324, 105] on p "Here are some benefits and perks that your company may offer to support new and…" at bounding box center [509, 106] width 756 height 27
click at [379, 147] on div "Benefits and Perks Add your child to your benefits Learn how Order a breast pum…" at bounding box center [509, 224] width 756 height 884
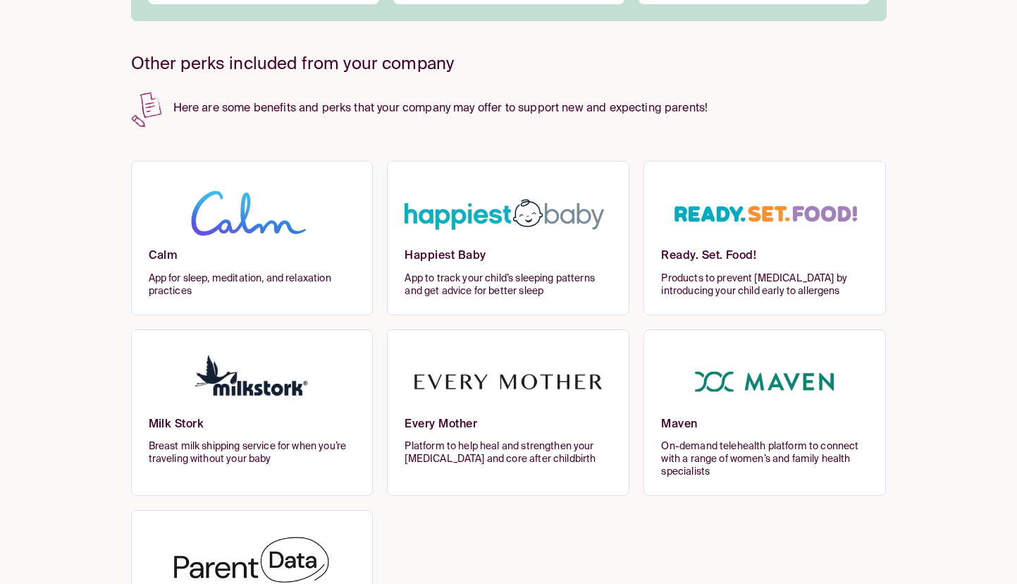
scroll to position [0, 0]
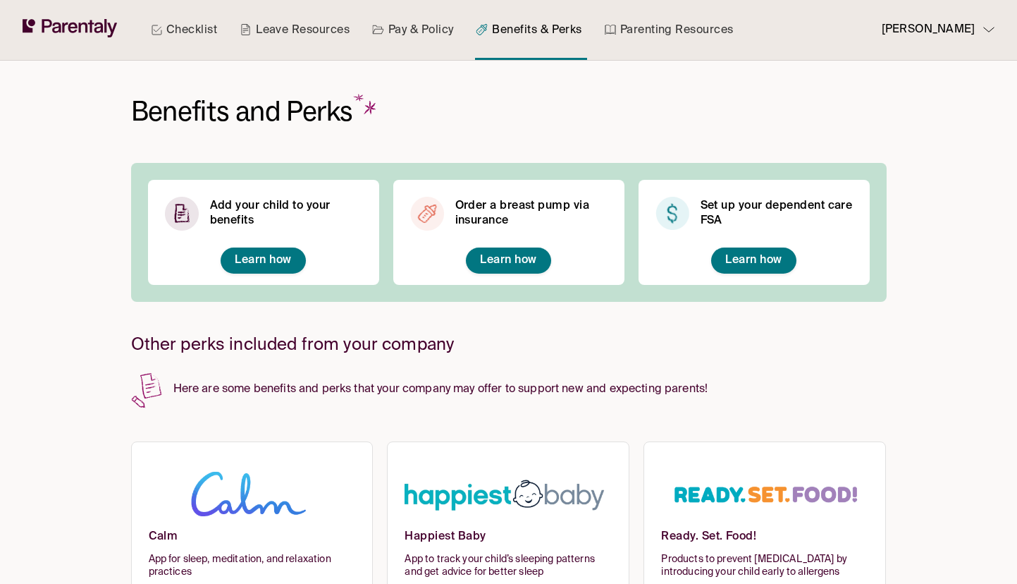
click at [336, 391] on p "Here are some benefits and perks that your company may offer to support new and…" at bounding box center [509, 385] width 756 height 27
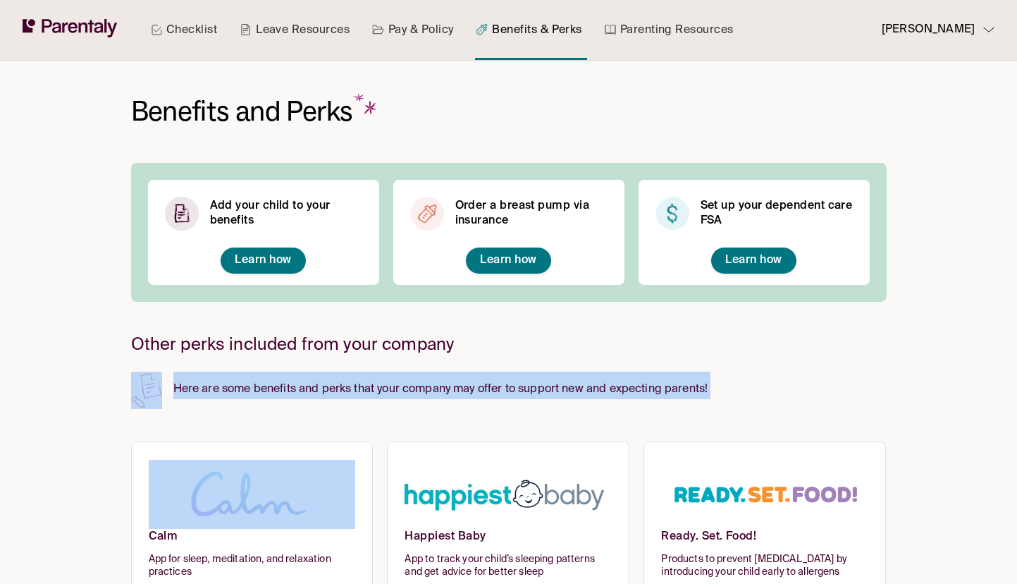
click at [336, 391] on p "Here are some benefits and perks that your company may offer to support new and…" at bounding box center [509, 385] width 756 height 27
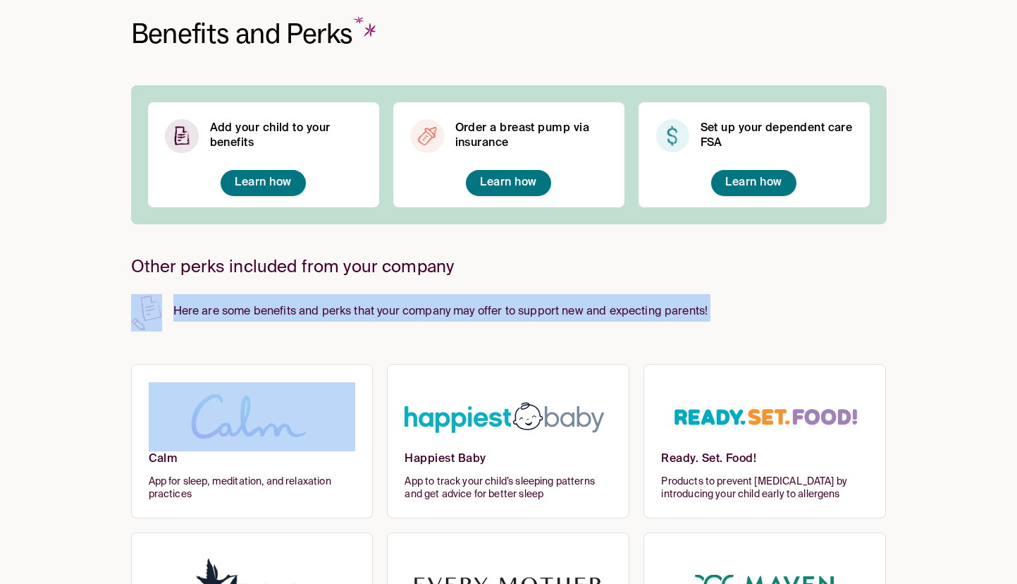
scroll to position [97, 0]
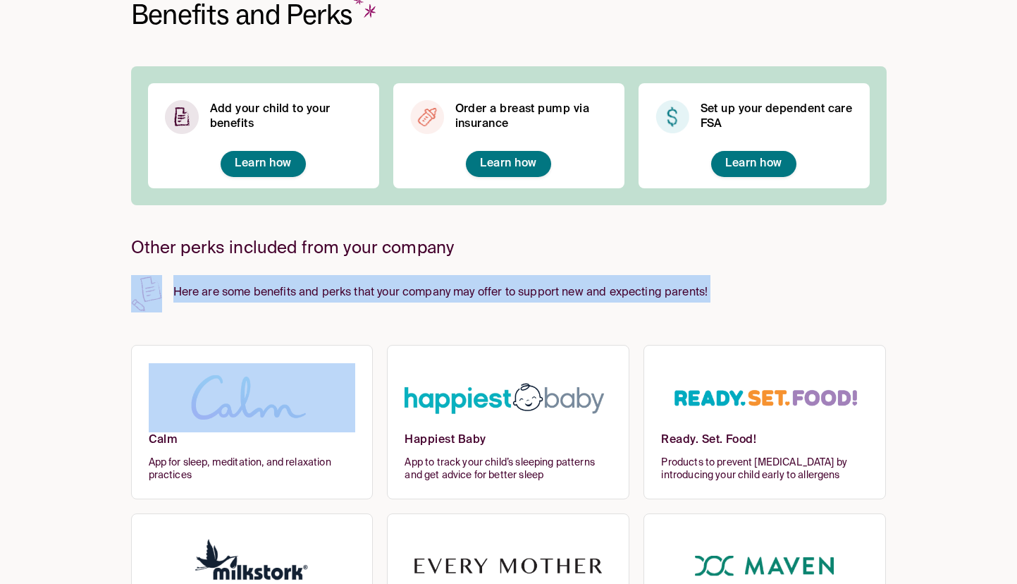
click at [381, 298] on p "Here are some benefits and perks that your company may offer to support new and…" at bounding box center [509, 288] width 756 height 27
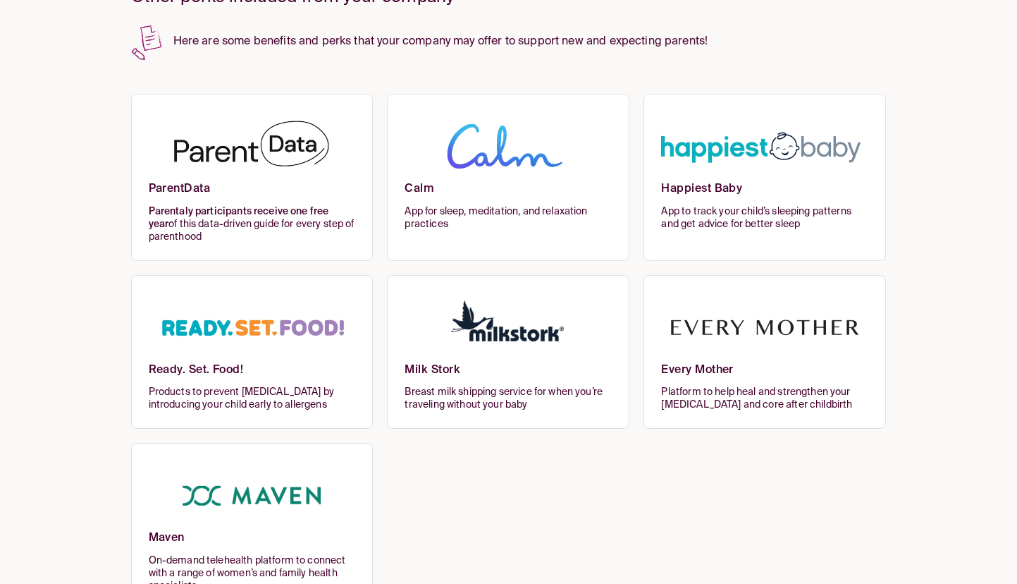
scroll to position [347, 0]
drag, startPoint x: 235, startPoint y: 241, endPoint x: 520, endPoint y: 6, distance: 369.6
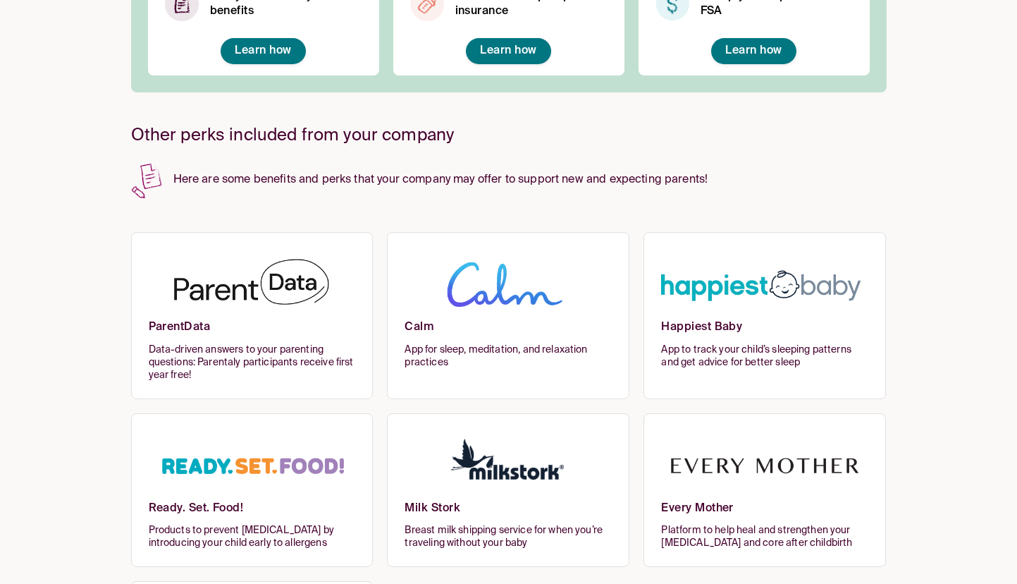
scroll to position [222, 0]
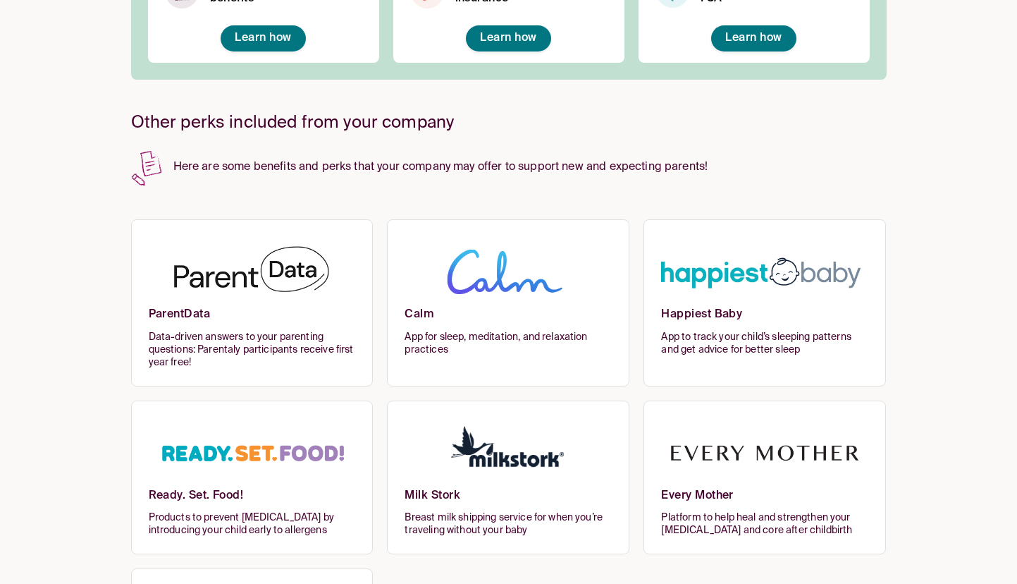
click at [263, 358] on span "Data-driven answers to your parenting questions: Parentaly participants receive…" at bounding box center [252, 350] width 207 height 38
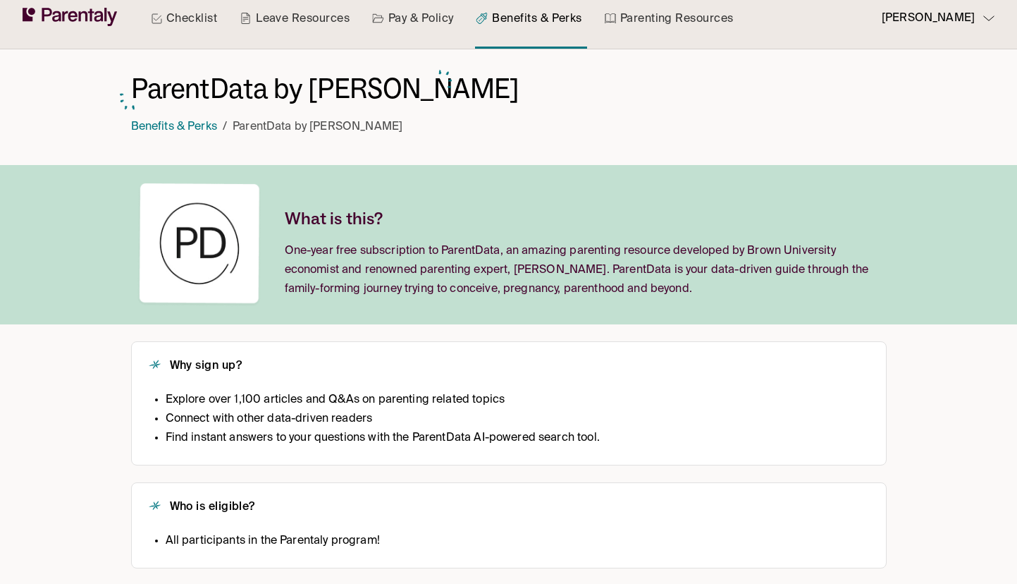
scroll to position [12, 0]
click at [197, 128] on link "Benefits & Perks" at bounding box center [174, 126] width 86 height 11
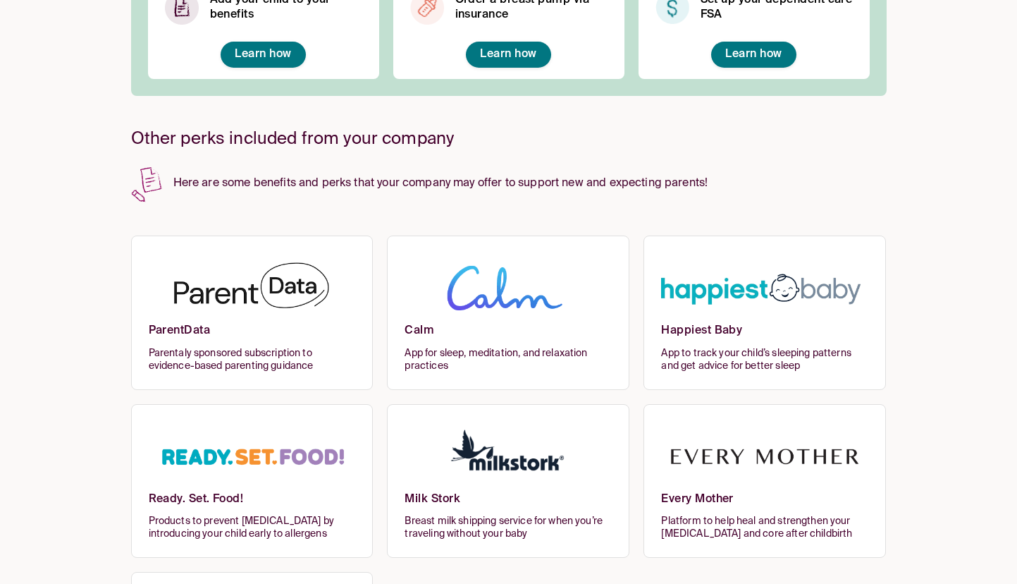
scroll to position [262, 0]
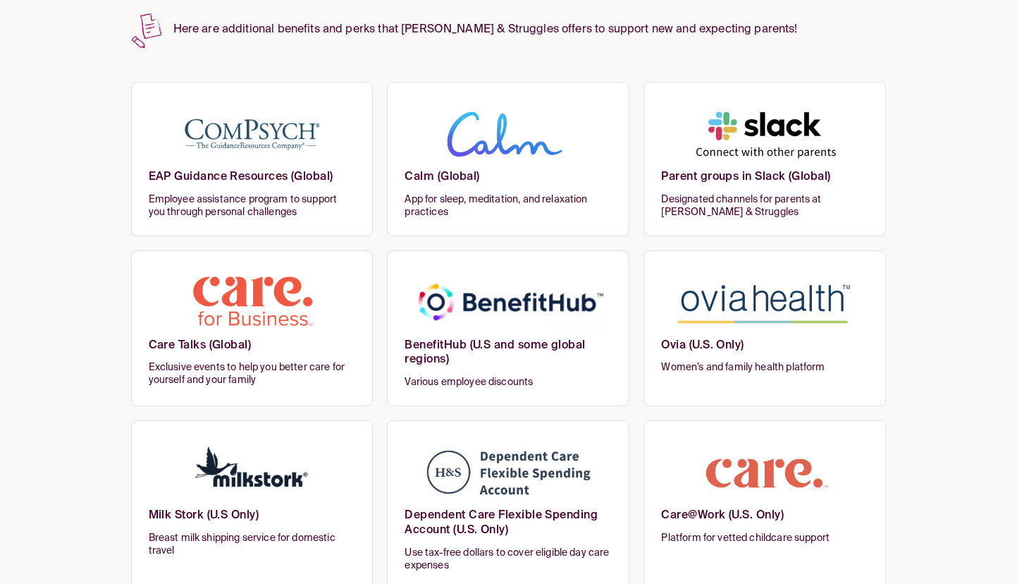
scroll to position [31, 0]
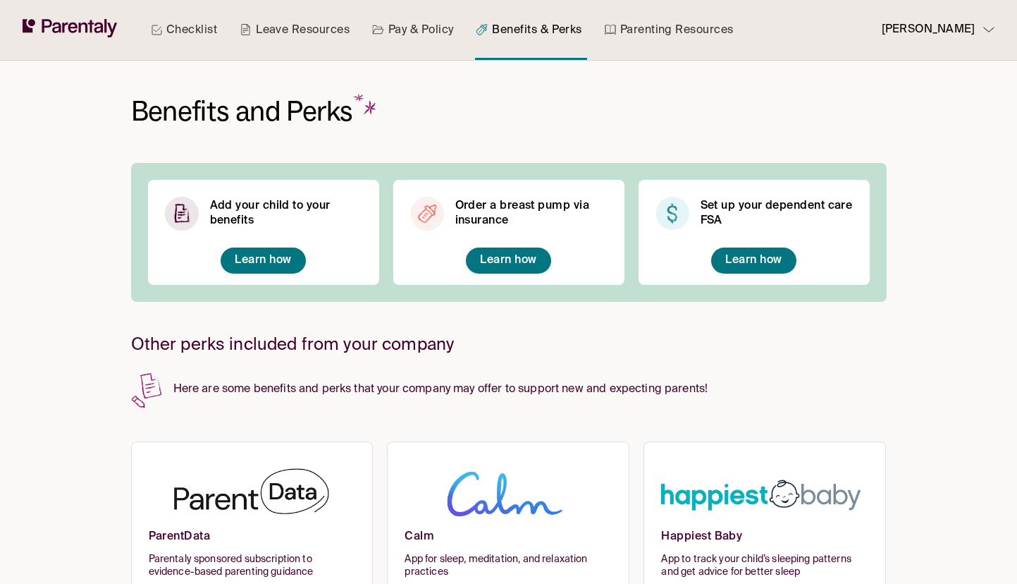
click at [185, 26] on link "Checklist" at bounding box center [184, 30] width 72 height 60
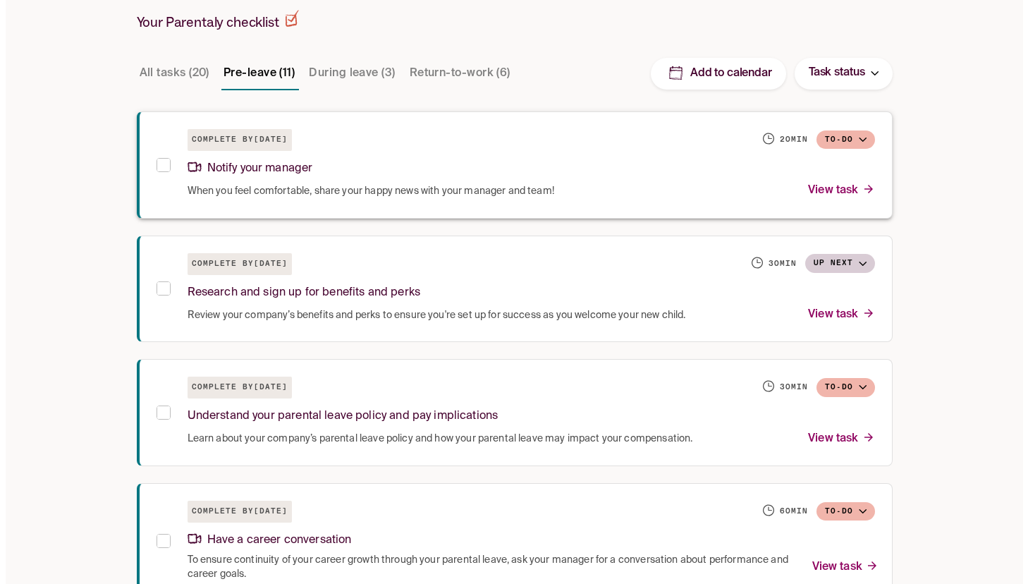
scroll to position [240, 0]
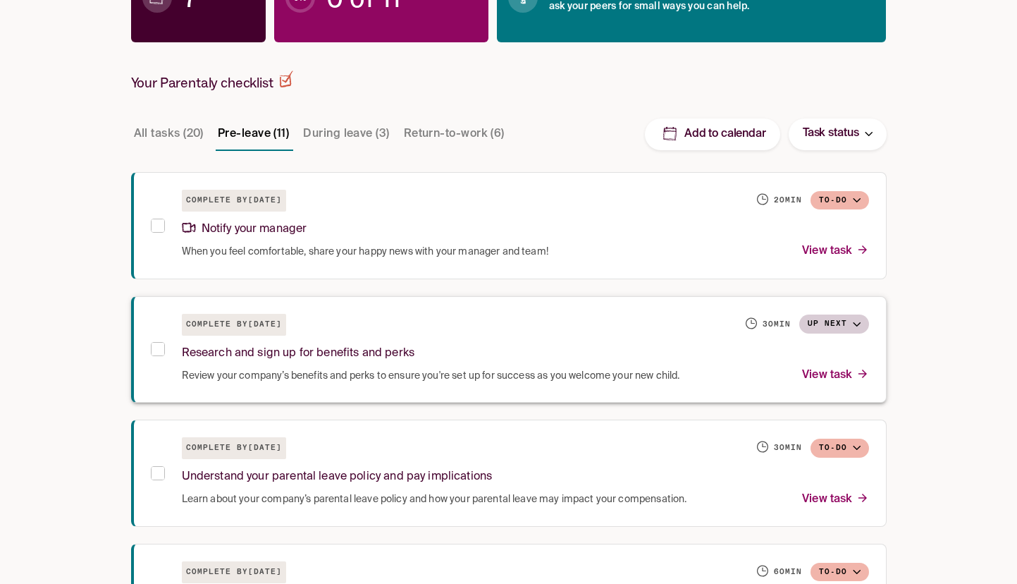
click at [327, 373] on span "Review your company’s benefits and perks to ensure you're set up for success as…" at bounding box center [431, 376] width 498 height 14
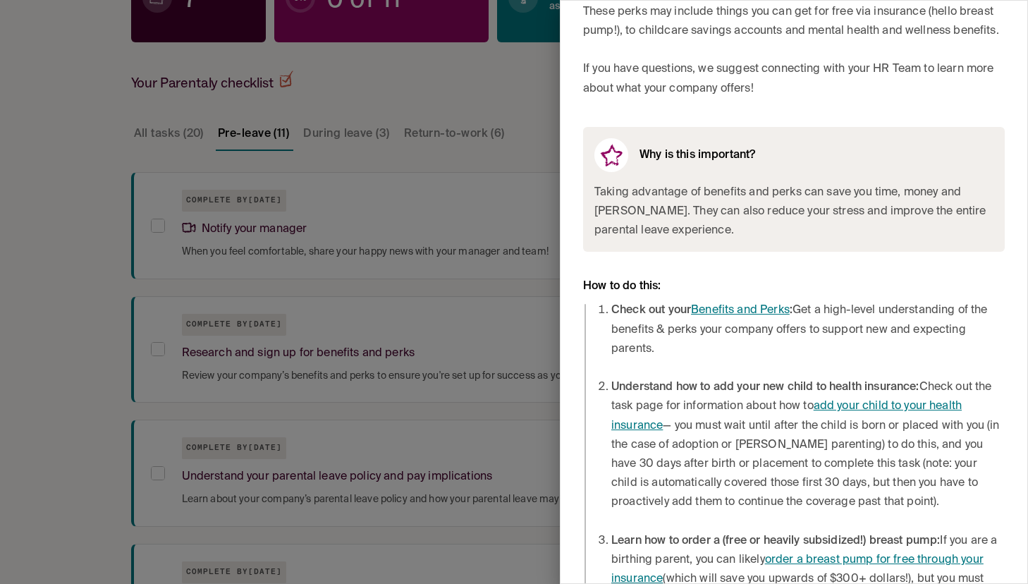
scroll to position [173, 0]
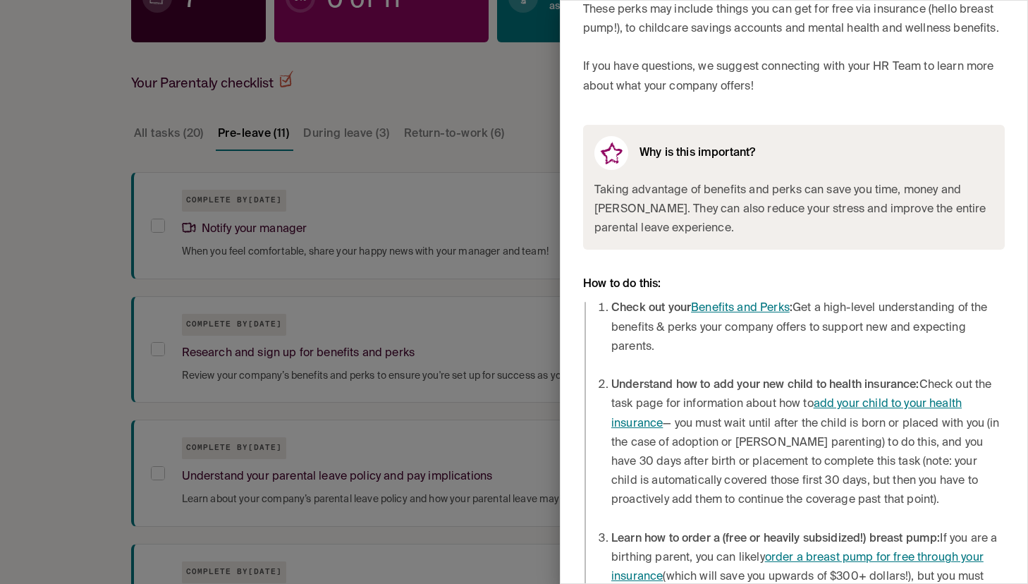
click at [727, 314] on link "Benefits and Perks" at bounding box center [740, 307] width 99 height 11
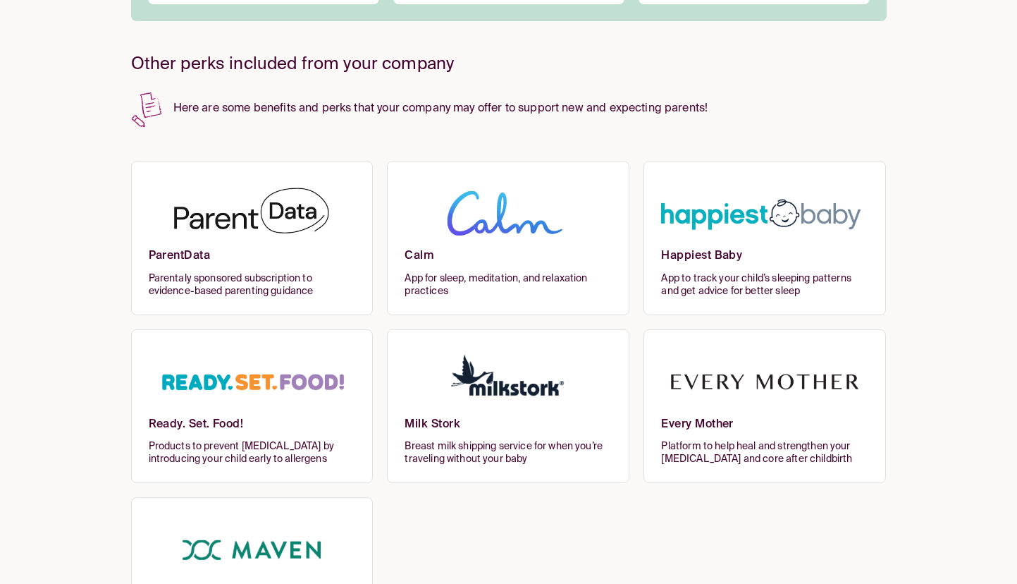
scroll to position [382, 0]
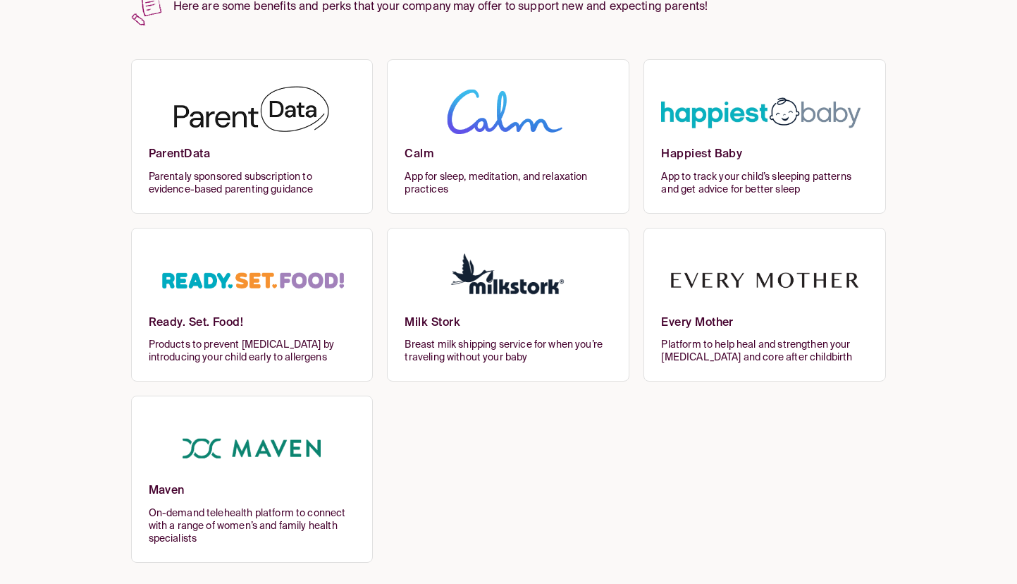
click at [224, 149] on h6 "ParentData" at bounding box center [252, 158] width 207 height 23
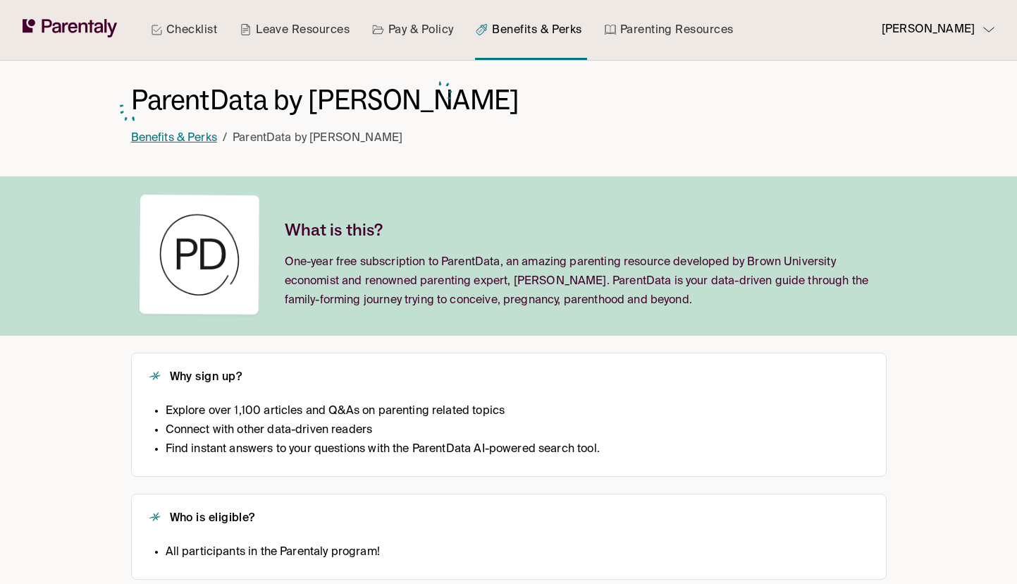
click at [185, 138] on link "Benefits & Perks" at bounding box center [174, 138] width 86 height 11
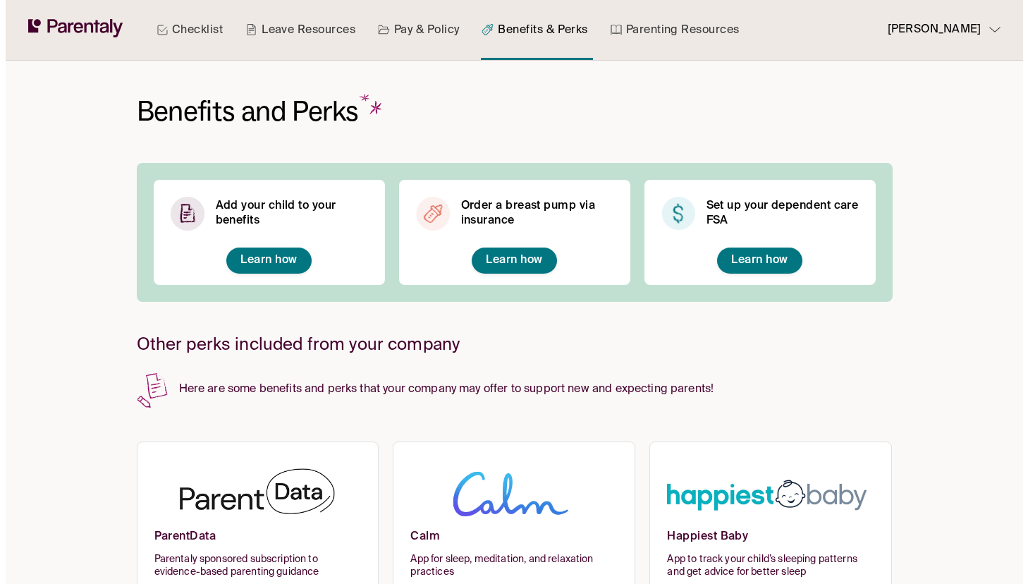
scroll to position [216, 0]
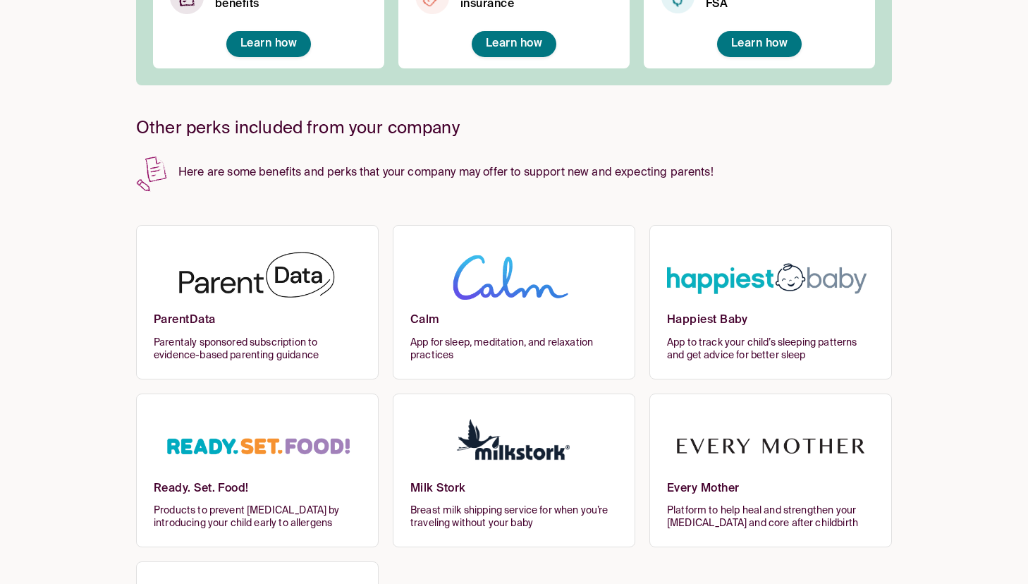
click at [334, 319] on h6 "ParentData" at bounding box center [257, 324] width 207 height 23
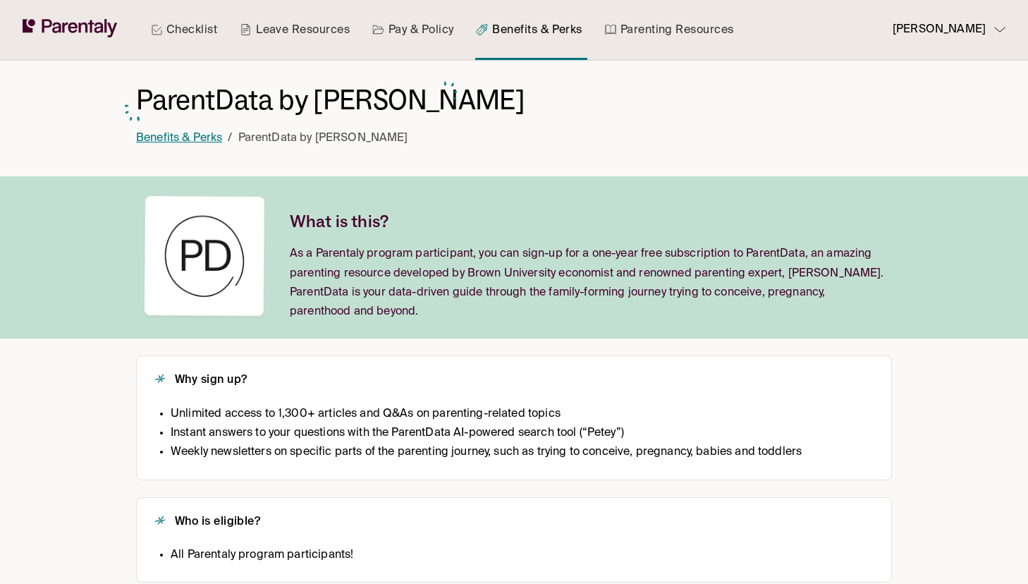
click at [195, 134] on link "Benefits & Perks" at bounding box center [179, 138] width 86 height 11
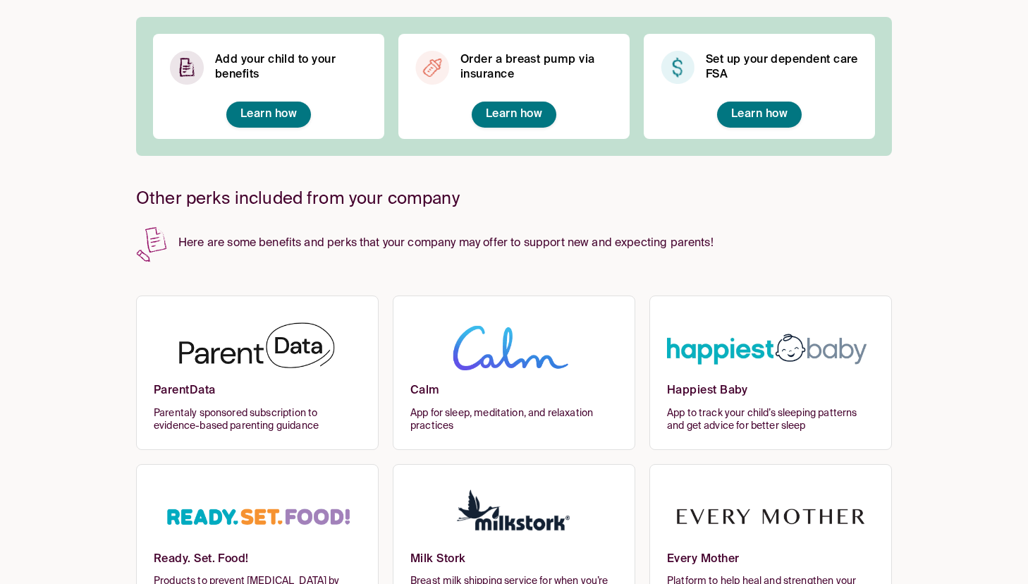
scroll to position [147, 0]
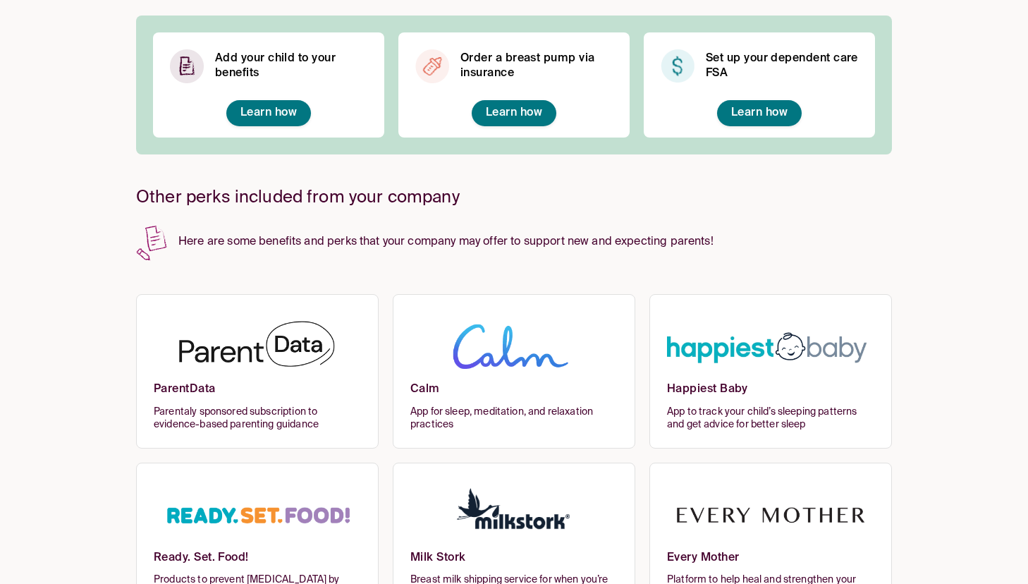
click at [161, 389] on h6 "ParentData" at bounding box center [257, 393] width 207 height 23
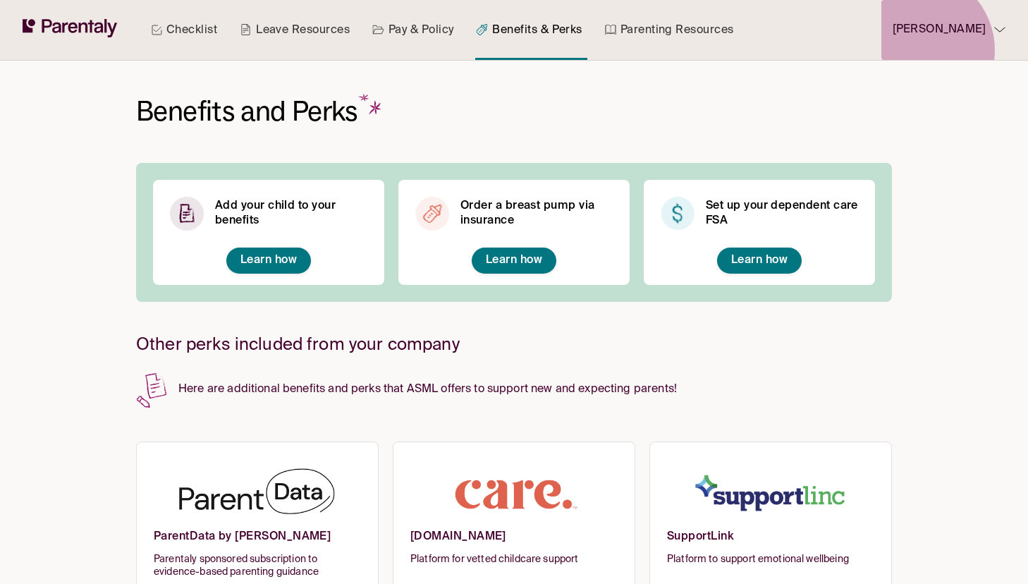
click at [945, 50] on button "[PERSON_NAME]" at bounding box center [943, 30] width 124 height 60
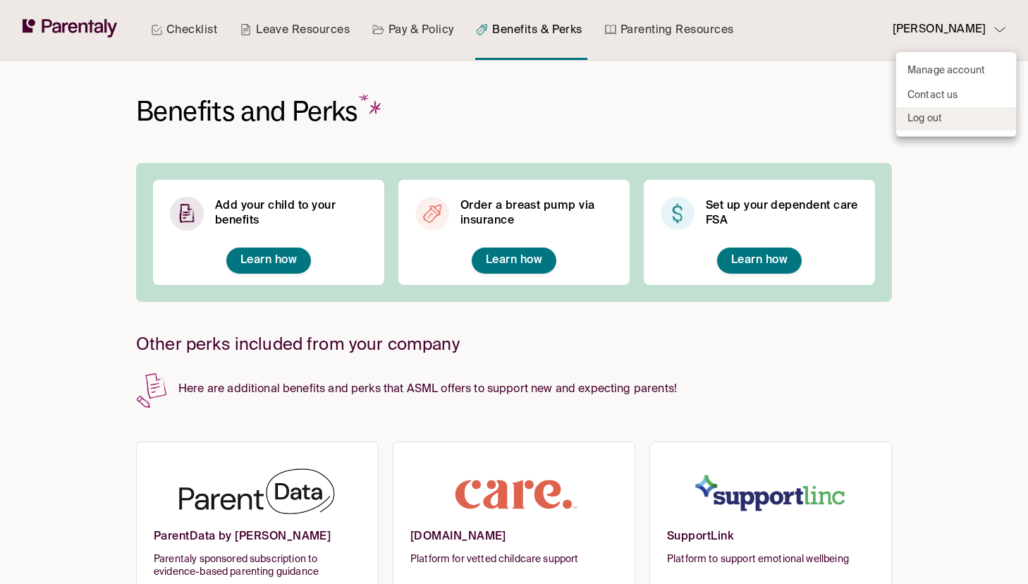
click at [931, 114] on p "Log out" at bounding box center [924, 118] width 35 height 15
